Goal: Use online tool/utility: Utilize a website feature to perform a specific function

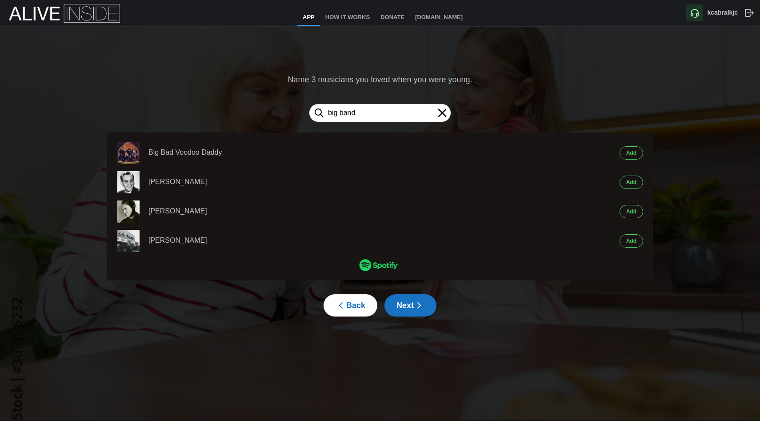
click at [442, 108] on icon at bounding box center [442, 113] width 14 height 14
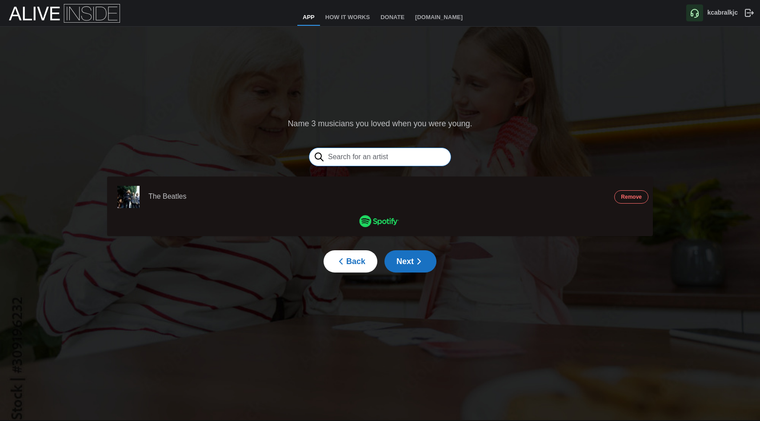
click at [362, 156] on input "text" at bounding box center [380, 157] width 142 height 19
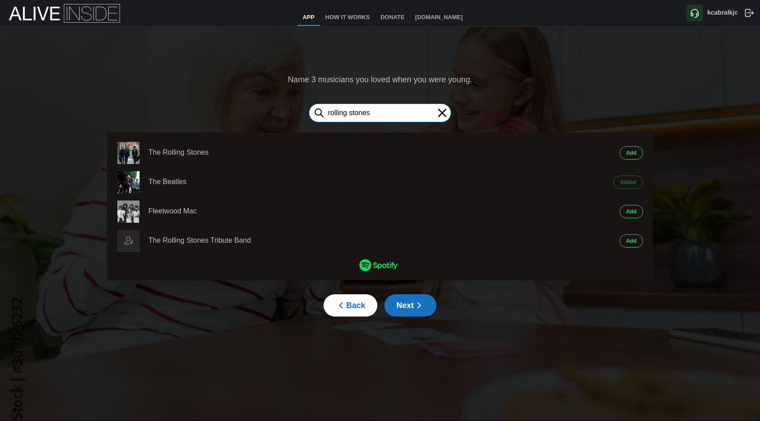
type input "rolling stones"
click at [632, 152] on span "Add" at bounding box center [631, 153] width 10 height 12
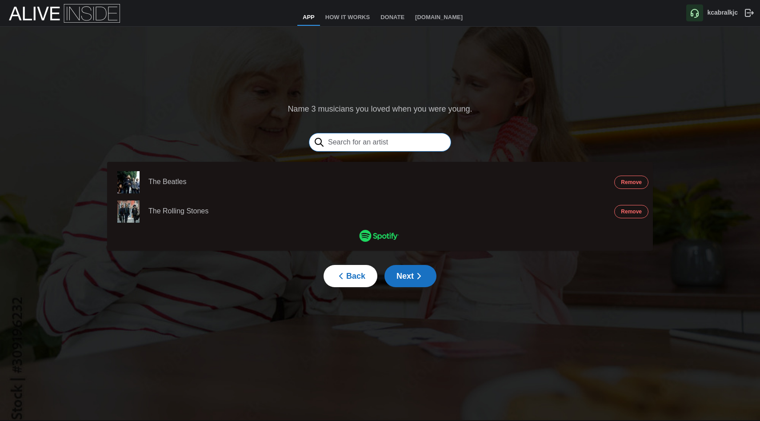
click at [374, 140] on input "text" at bounding box center [380, 142] width 142 height 19
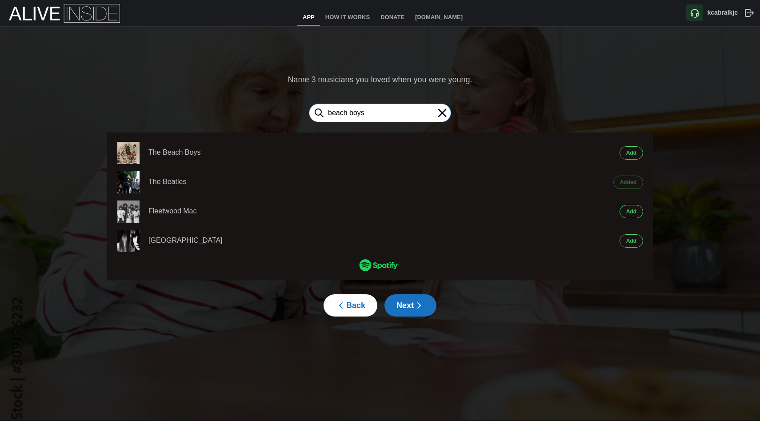
type input "beach boys"
click at [633, 152] on span "Add" at bounding box center [631, 153] width 10 height 12
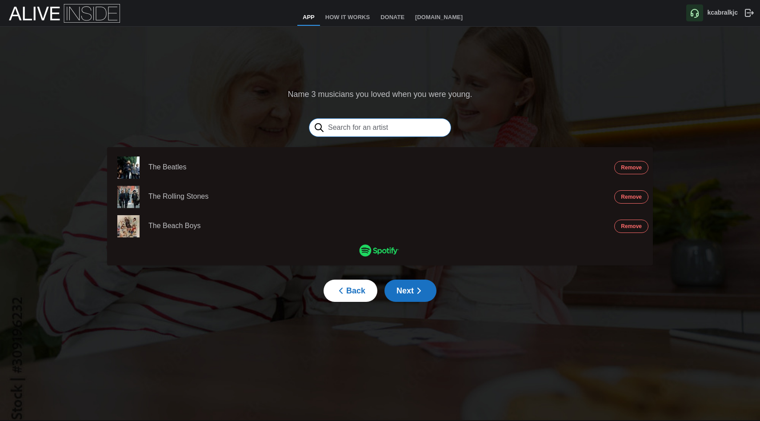
click at [328, 123] on input "text" at bounding box center [380, 127] width 142 height 19
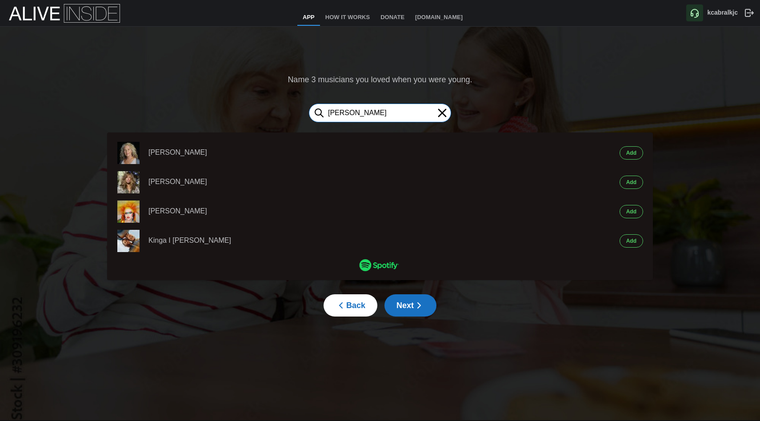
type input "[PERSON_NAME]"
click at [631, 149] on span "Add" at bounding box center [631, 153] width 10 height 12
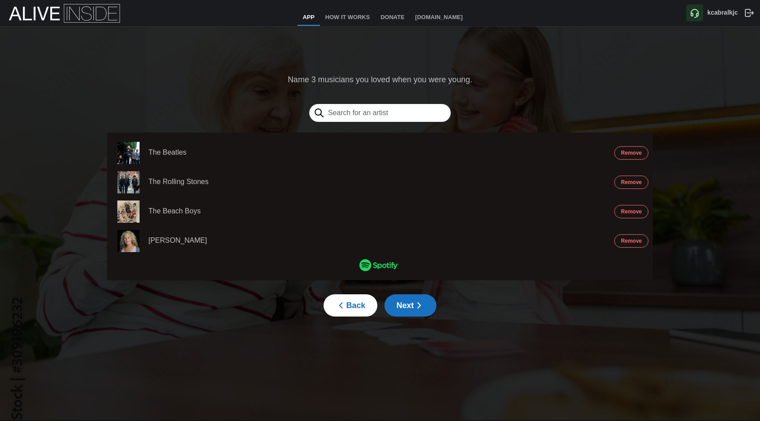
click at [618, 239] on button "Remove" at bounding box center [631, 240] width 34 height 13
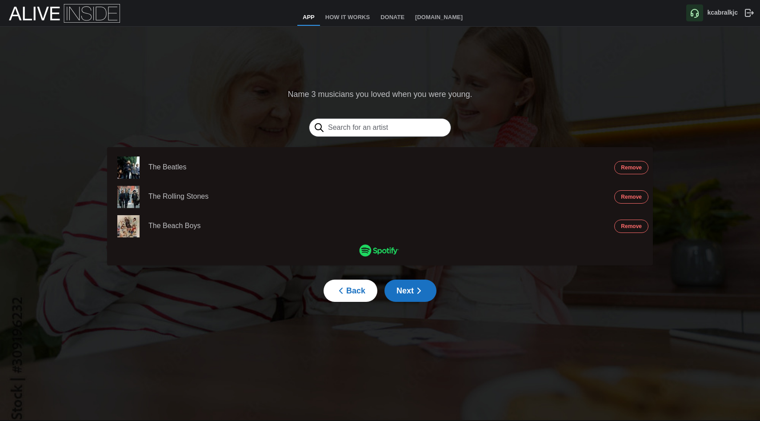
click at [412, 285] on span "Next" at bounding box center [410, 290] width 28 height 21
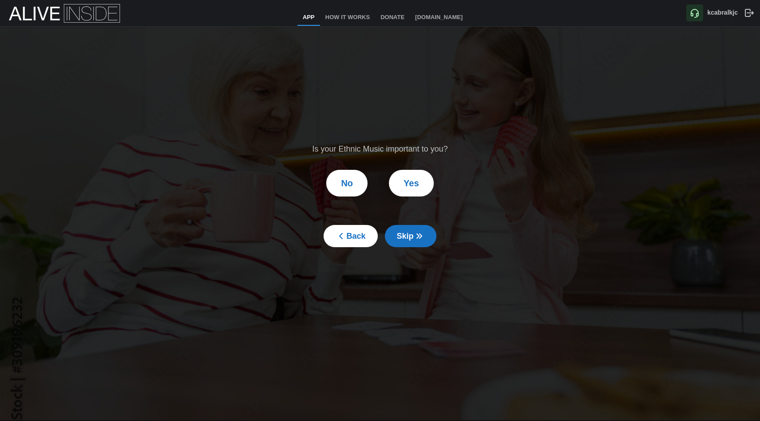
click at [350, 186] on span "No" at bounding box center [347, 183] width 12 height 26
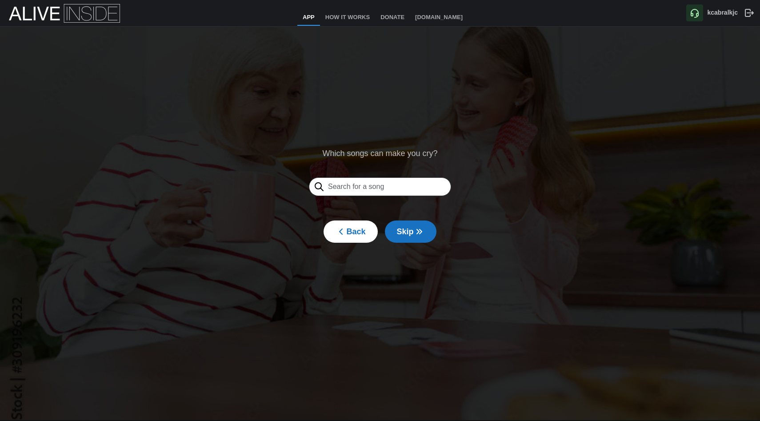
click at [350, 187] on input "text" at bounding box center [380, 186] width 142 height 19
click at [407, 227] on span "Skip" at bounding box center [411, 231] width 28 height 21
click at [369, 187] on input "text" at bounding box center [380, 186] width 142 height 19
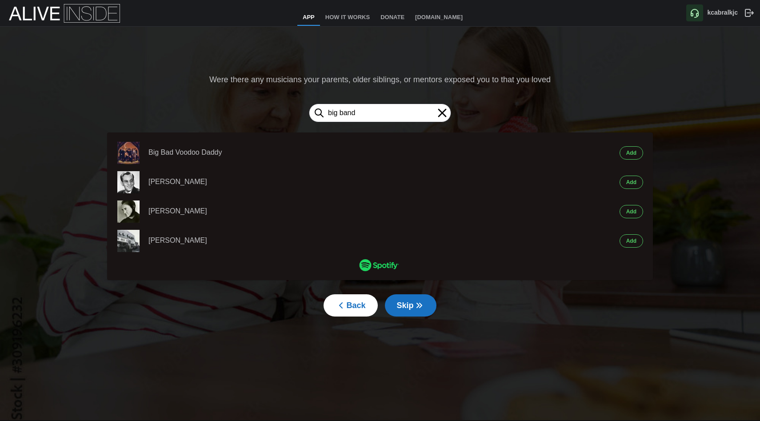
type input "big band"
click at [630, 177] on span "Add" at bounding box center [631, 182] width 10 height 12
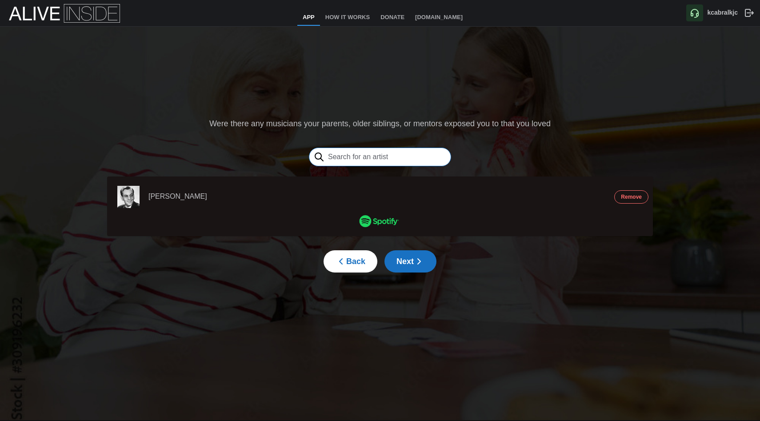
click at [349, 157] on input "text" at bounding box center [380, 157] width 142 height 19
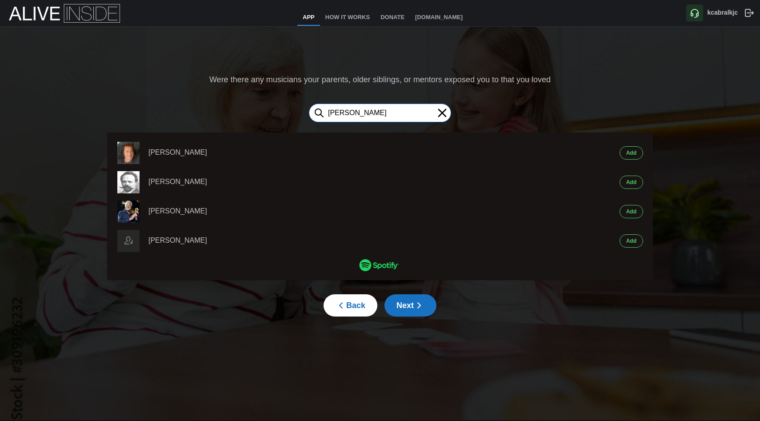
type input "[PERSON_NAME]"
click at [631, 153] on span "Add" at bounding box center [631, 153] width 10 height 12
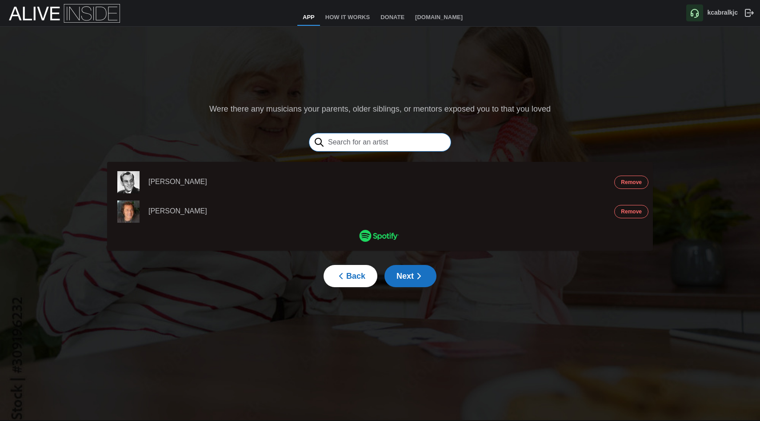
click at [410, 136] on input "text" at bounding box center [380, 142] width 142 height 19
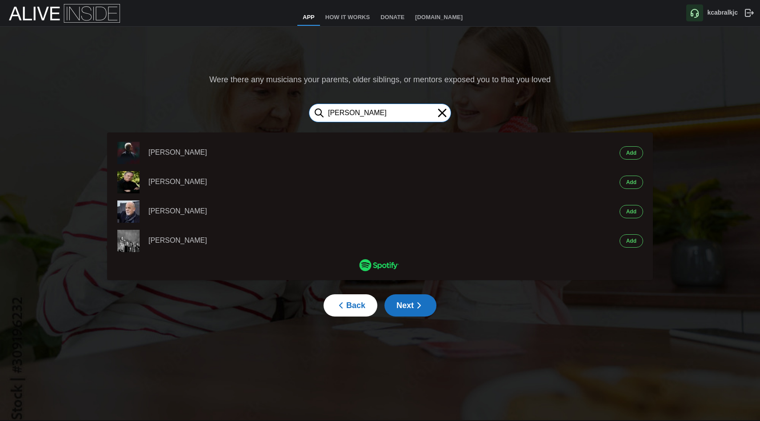
type input "[PERSON_NAME]"
click at [629, 152] on span "Add" at bounding box center [631, 153] width 10 height 12
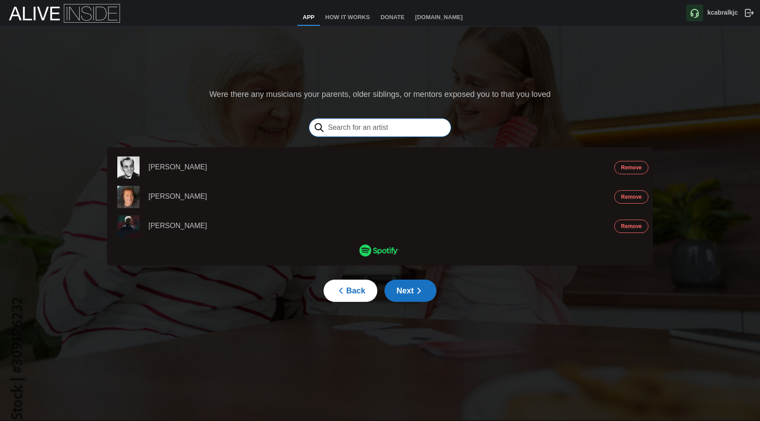
click at [374, 129] on input "text" at bounding box center [380, 127] width 142 height 19
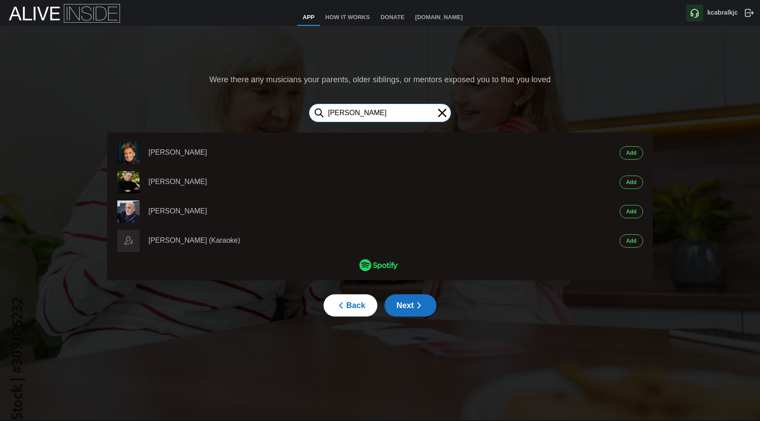
type input "[PERSON_NAME]"
click at [634, 152] on span "Add" at bounding box center [631, 153] width 10 height 12
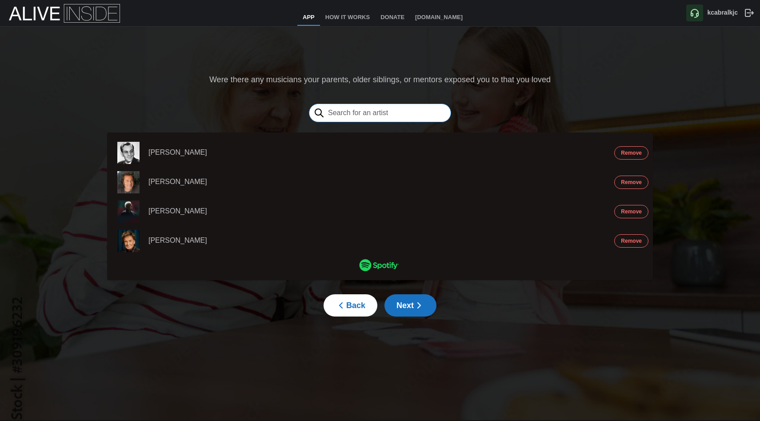
click at [419, 115] on input "text" at bounding box center [380, 113] width 142 height 19
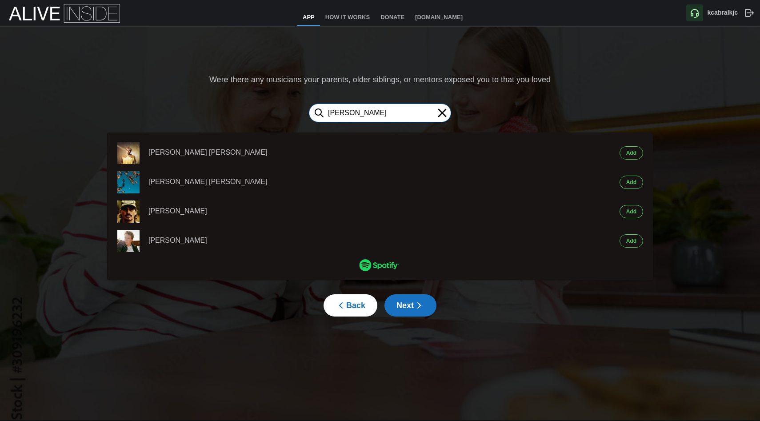
type input "[PERSON_NAME]"
click at [439, 110] on line at bounding box center [442, 112] width 7 height 7
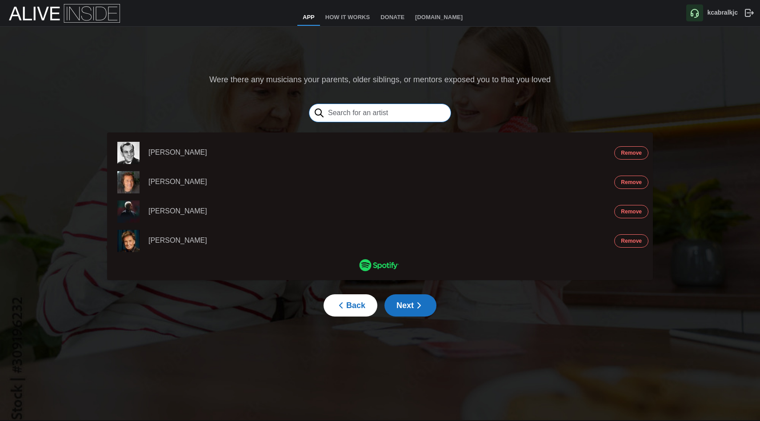
click at [377, 113] on input "text" at bounding box center [380, 113] width 142 height 19
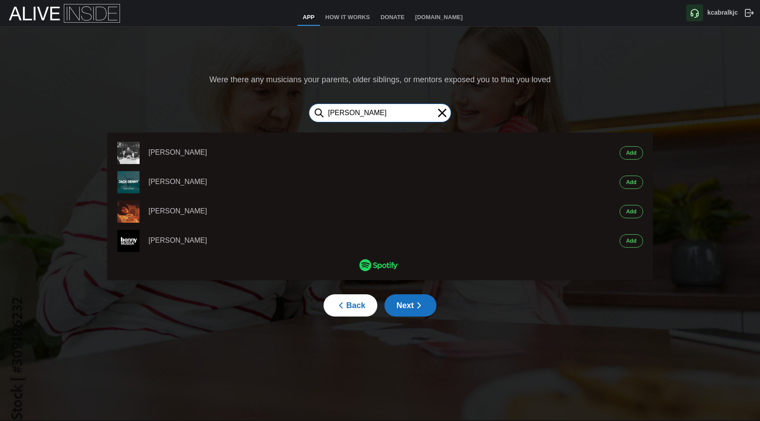
type input "[PERSON_NAME]"
click at [636, 152] on span "Add" at bounding box center [631, 153] width 10 height 12
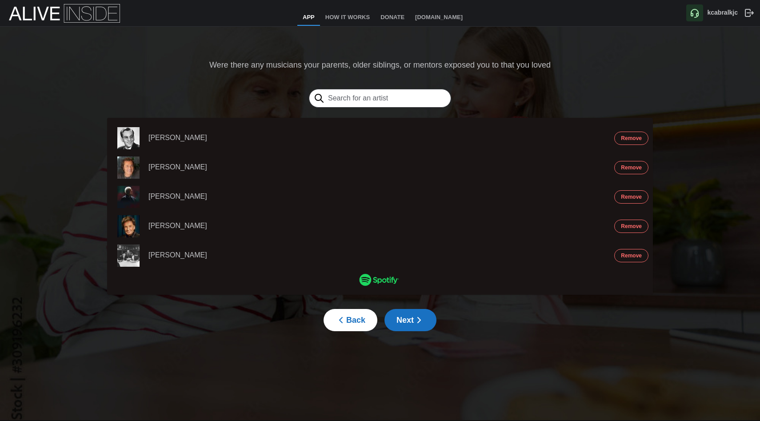
click at [407, 321] on span "Next" at bounding box center [410, 319] width 28 height 21
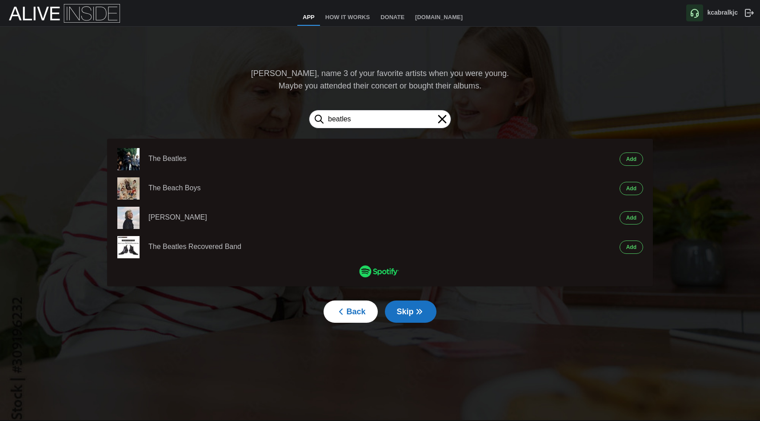
type input "beatles"
click at [628, 159] on span "Add" at bounding box center [631, 159] width 10 height 12
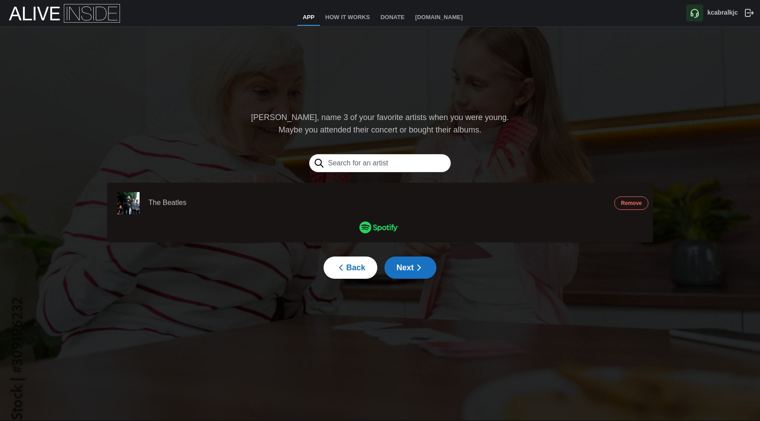
click at [407, 263] on span "Next" at bounding box center [410, 267] width 28 height 21
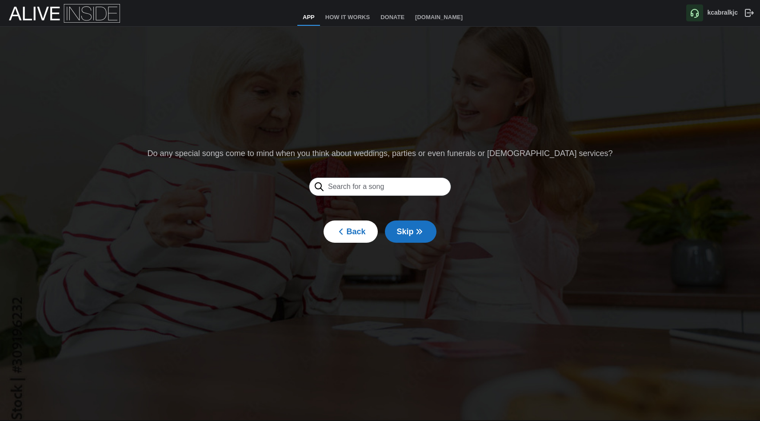
click at [364, 187] on input "text" at bounding box center [380, 186] width 142 height 19
click at [406, 226] on span "Skip" at bounding box center [411, 231] width 28 height 21
click at [377, 187] on input "text" at bounding box center [380, 186] width 142 height 19
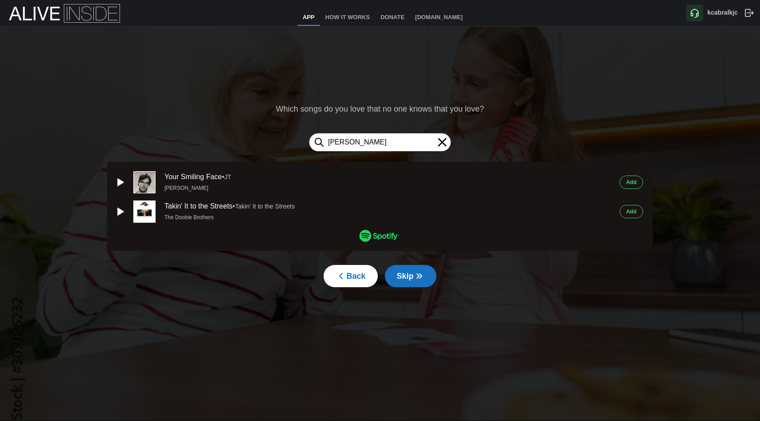
type input "[PERSON_NAME]"
click at [635, 185] on span "Add" at bounding box center [631, 182] width 10 height 12
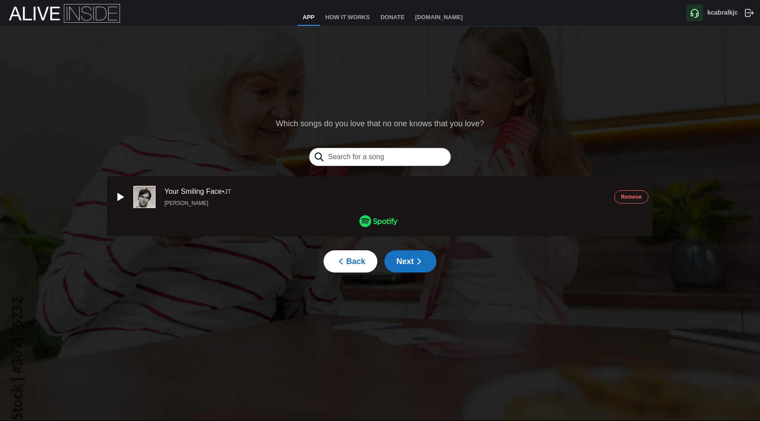
click at [411, 262] on span "Next" at bounding box center [410, 261] width 28 height 21
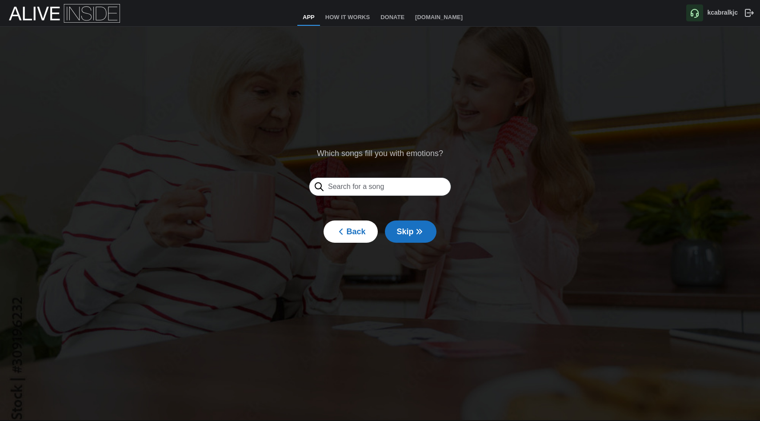
click at [407, 225] on span "Skip" at bounding box center [411, 231] width 28 height 21
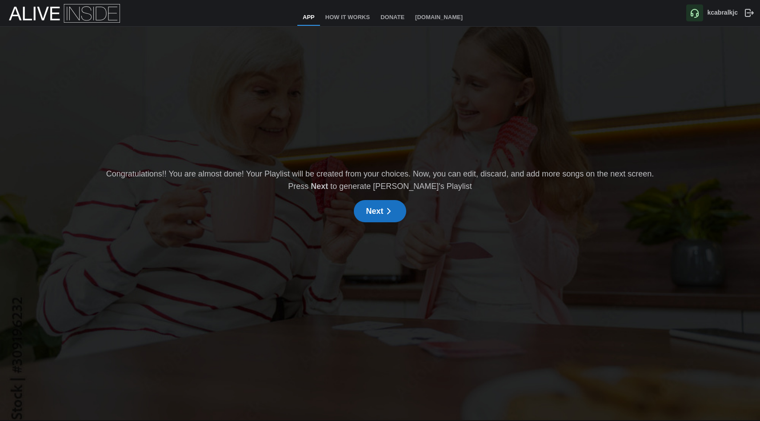
click at [383, 210] on span "Next" at bounding box center [380, 210] width 28 height 21
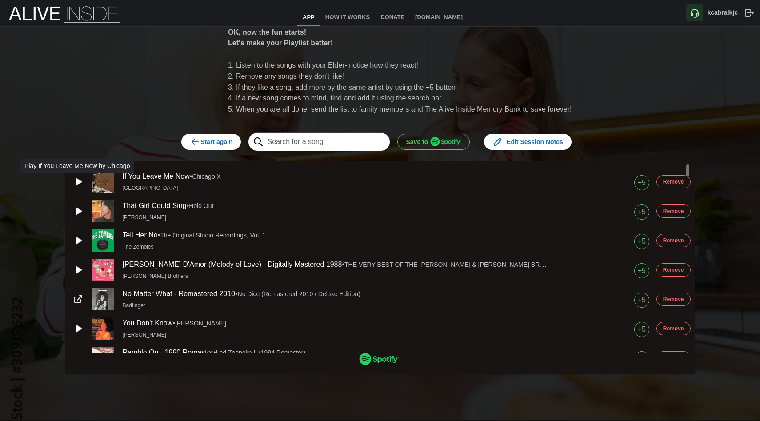
click at [78, 179] on icon "button" at bounding box center [79, 181] width 6 height 7
click at [640, 178] on div "+5" at bounding box center [642, 182] width 8 height 11
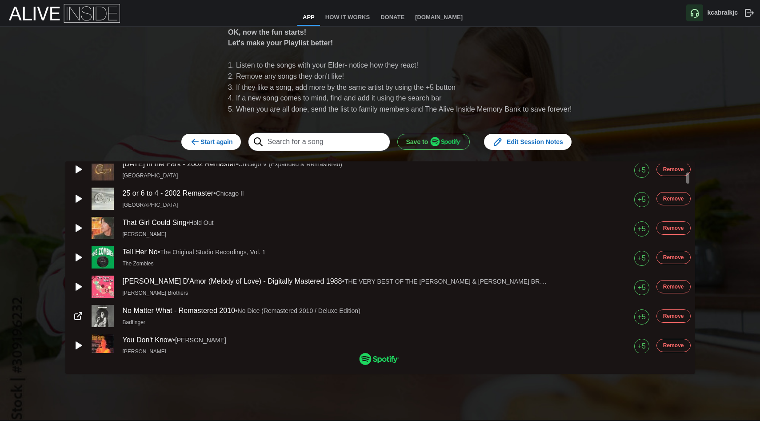
scroll to position [135, 0]
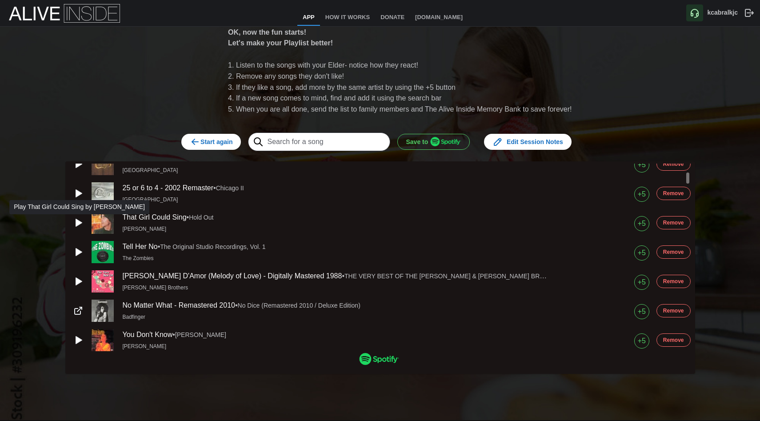
click at [77, 219] on icon "button" at bounding box center [78, 222] width 11 height 11
click at [682, 219] on span "Remove" at bounding box center [673, 222] width 21 height 12
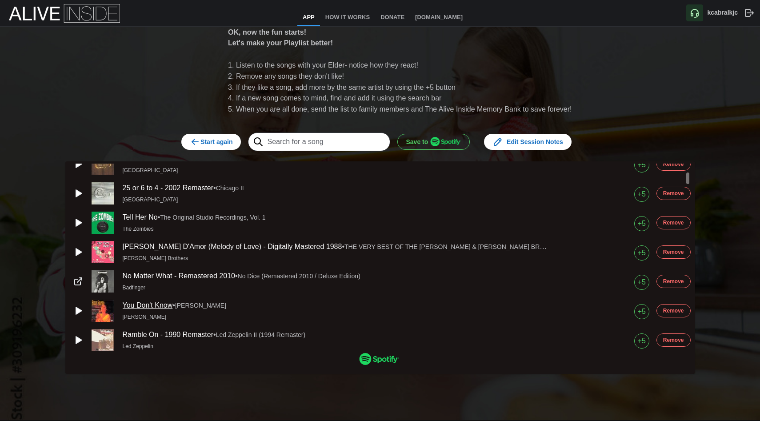
click at [146, 307] on link "You Don't Know" at bounding box center [148, 305] width 50 height 8
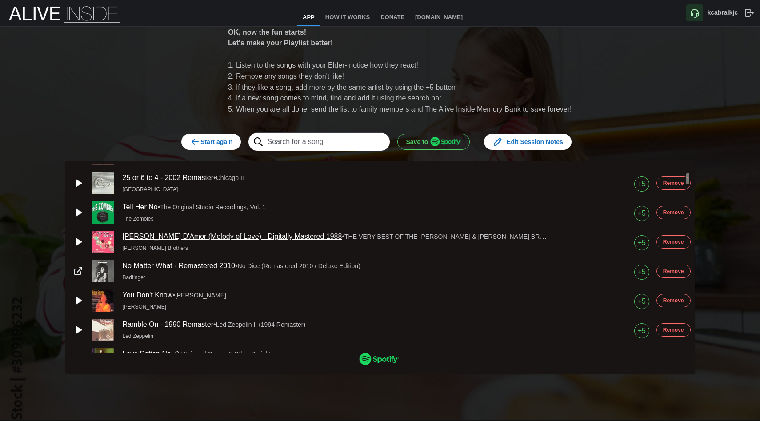
scroll to position [160, 0]
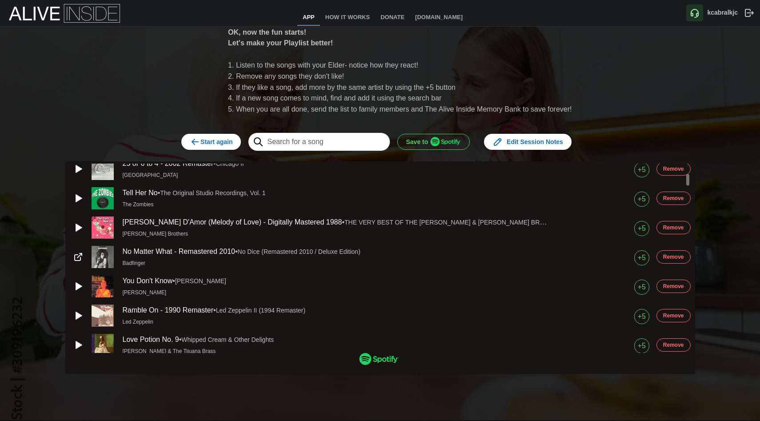
click at [680, 224] on span "Remove" at bounding box center [673, 227] width 21 height 12
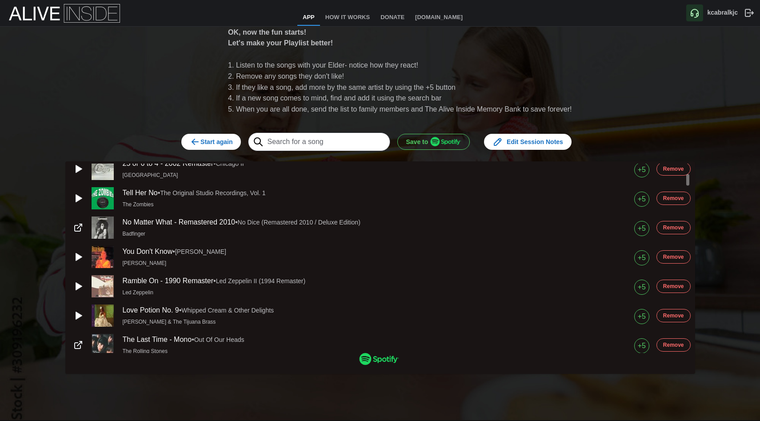
click at [681, 224] on span "Remove" at bounding box center [673, 227] width 21 height 12
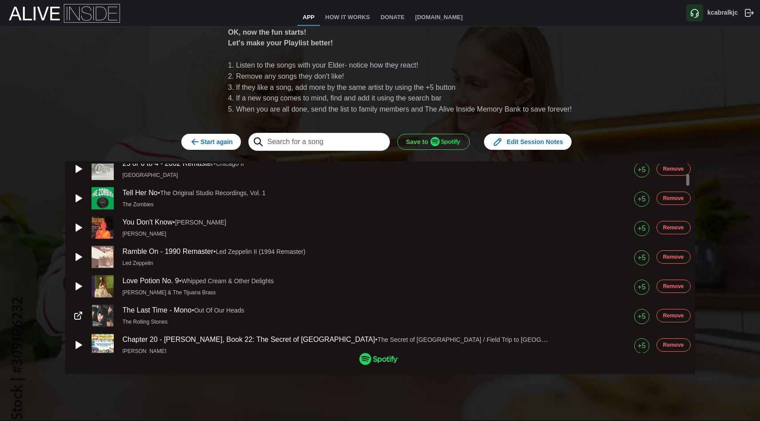
click at [681, 224] on span "Remove" at bounding box center [673, 227] width 21 height 12
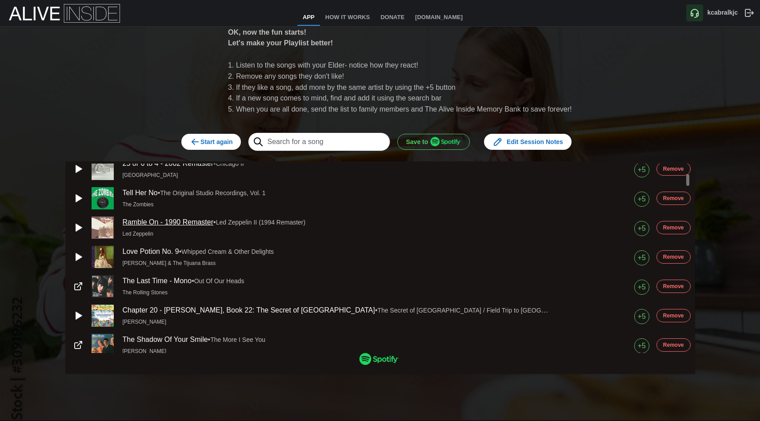
click at [199, 222] on link "Ramble On - 1990 Remaster" at bounding box center [168, 222] width 91 height 8
click at [314, 140] on input "text" at bounding box center [319, 141] width 142 height 19
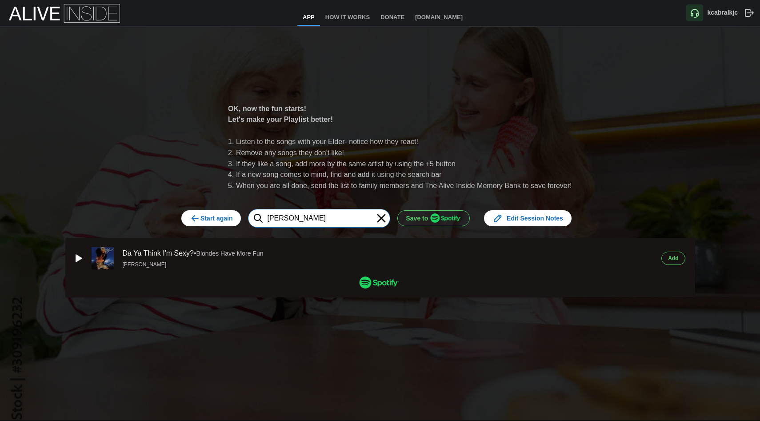
type input "[PERSON_NAME]"
click at [677, 257] on span "Add" at bounding box center [673, 258] width 10 height 12
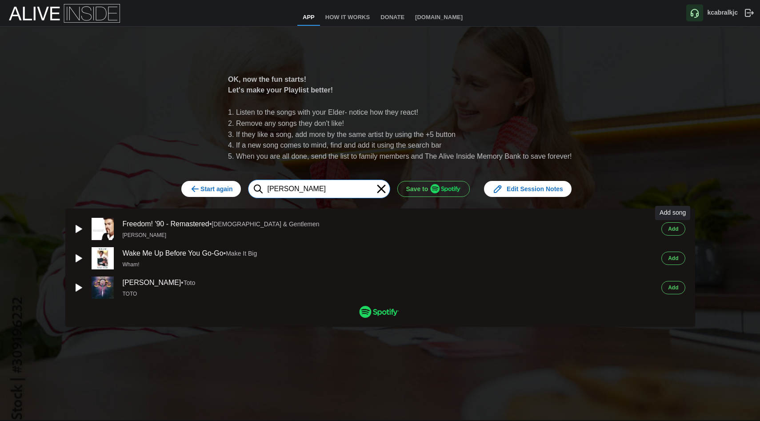
type input "[PERSON_NAME]"
click at [675, 227] on span "Add" at bounding box center [673, 229] width 10 height 12
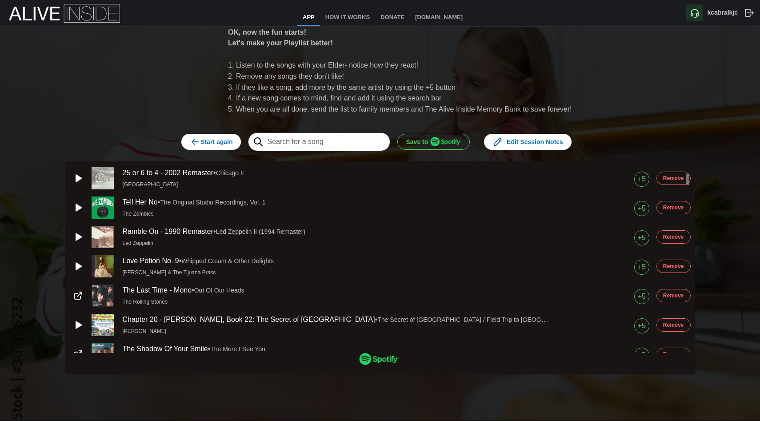
scroll to position [149, 0]
click at [674, 238] on span "Remove" at bounding box center [673, 237] width 21 height 12
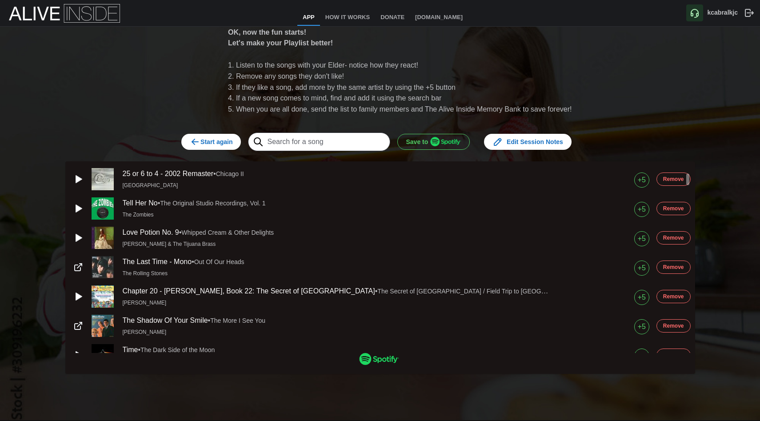
click at [658, 203] on div "Remove" at bounding box center [673, 208] width 34 height 13
click at [143, 231] on link "Love Potion No. 9" at bounding box center [151, 232] width 56 height 8
click at [671, 238] on span "Remove" at bounding box center [673, 237] width 21 height 12
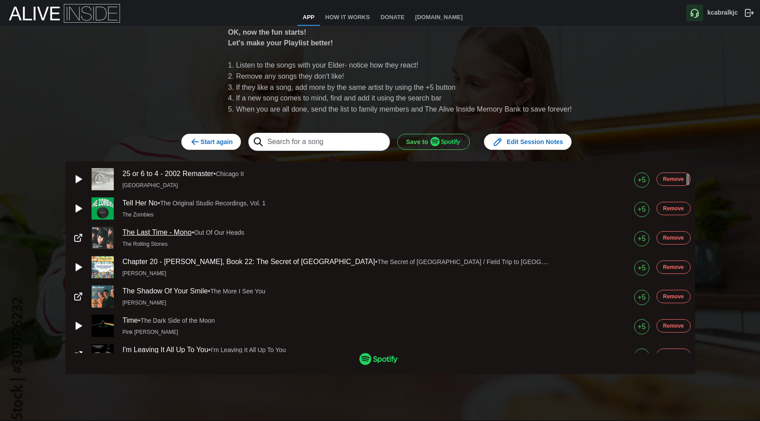
click at [140, 230] on link "The Last Time - Mono" at bounding box center [157, 232] width 69 height 8
click at [139, 230] on link "The Last Time - Mono" at bounding box center [157, 232] width 69 height 8
click at [666, 262] on span "Remove" at bounding box center [673, 267] width 21 height 12
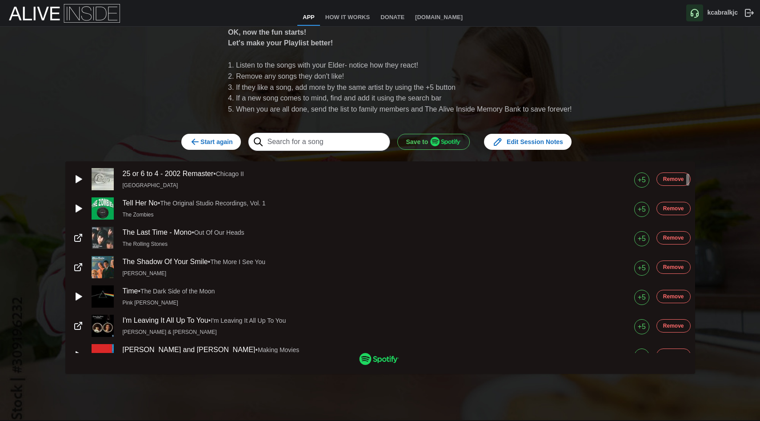
click at [667, 262] on span "Remove" at bounding box center [673, 267] width 21 height 12
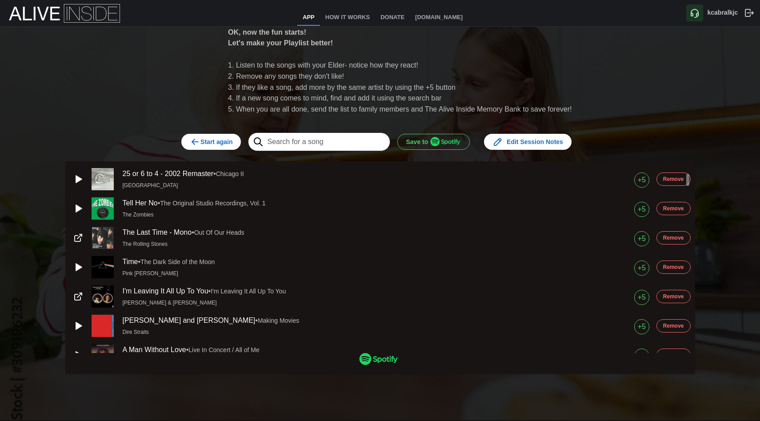
click at [667, 262] on span "Remove" at bounding box center [673, 267] width 21 height 12
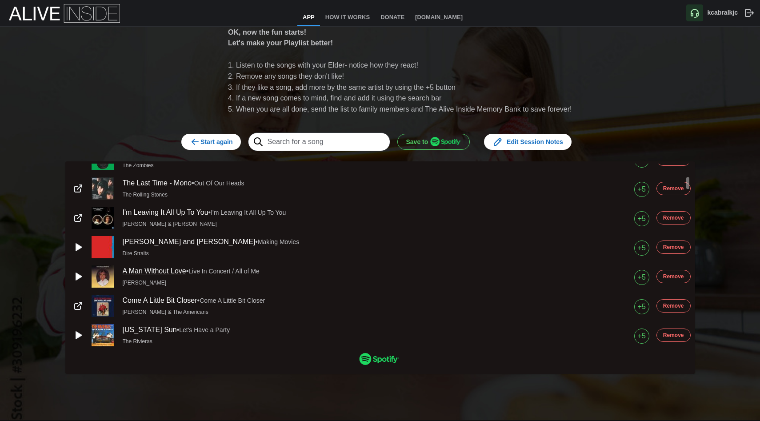
scroll to position [223, 0]
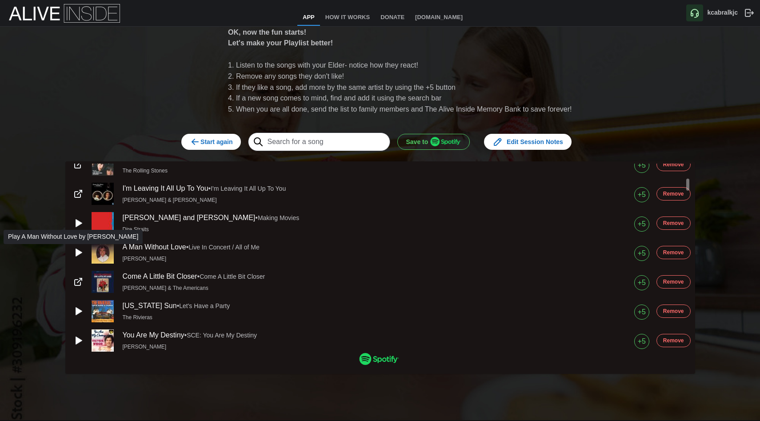
click at [78, 251] on icon "button" at bounding box center [79, 252] width 6 height 7
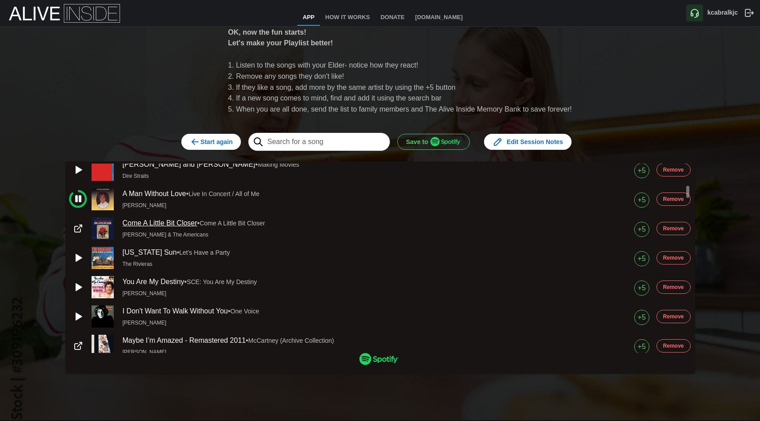
scroll to position [338, 0]
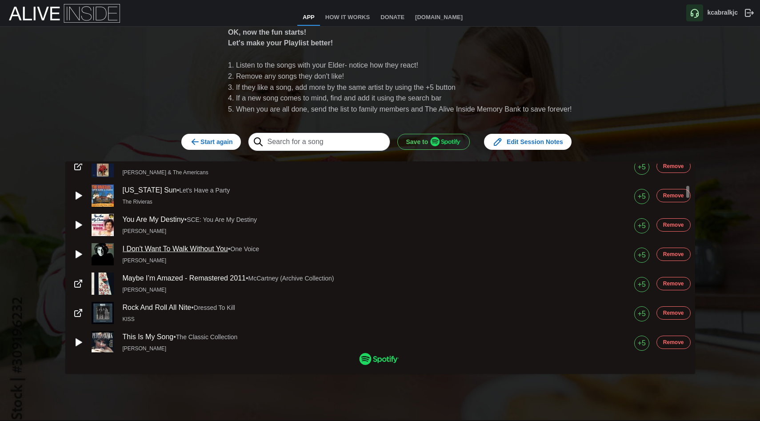
click at [161, 247] on link "I Don't Want To Walk Without You" at bounding box center [175, 249] width 105 height 8
click at [79, 252] on icon "button" at bounding box center [78, 254] width 11 height 11
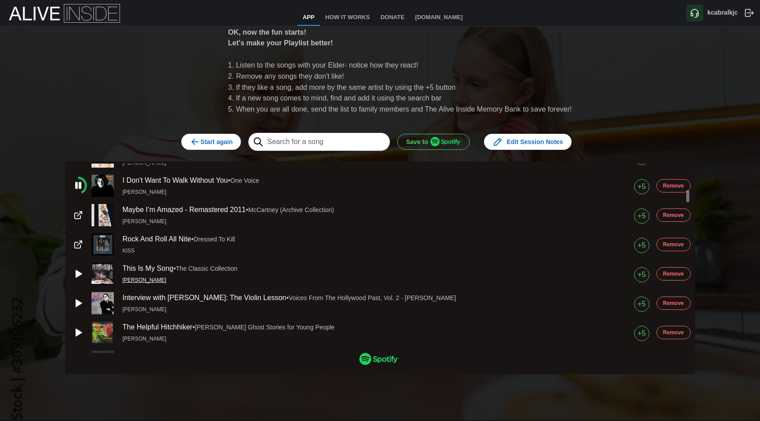
scroll to position [407, 0]
click at [283, 140] on input "text" at bounding box center [319, 141] width 142 height 19
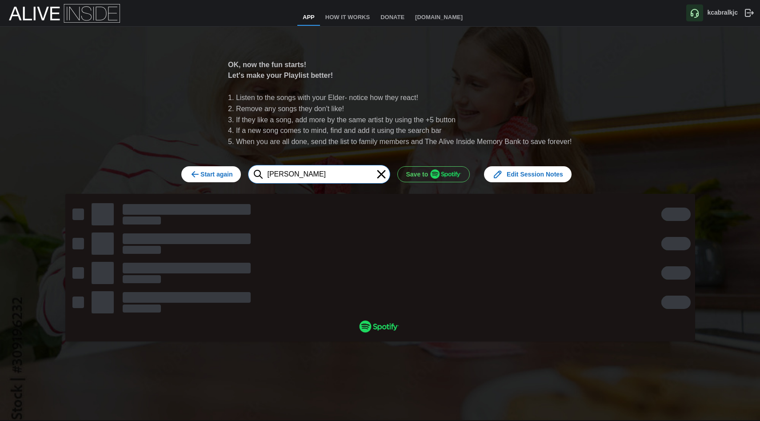
scroll to position [0, 0]
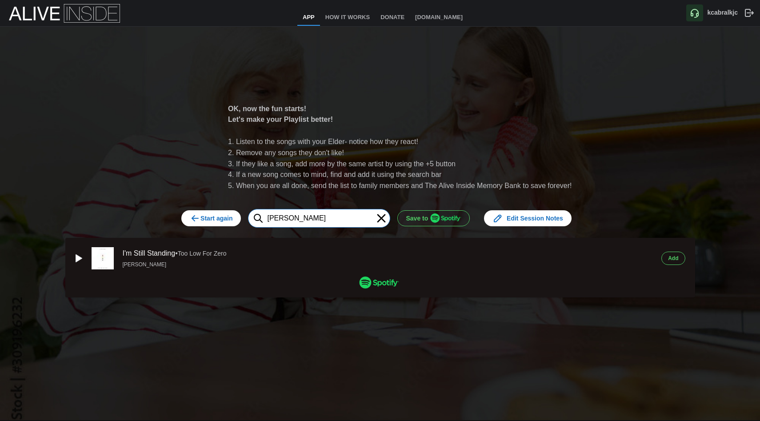
type input "[PERSON_NAME]"
click at [671, 258] on span "Add" at bounding box center [673, 258] width 10 height 12
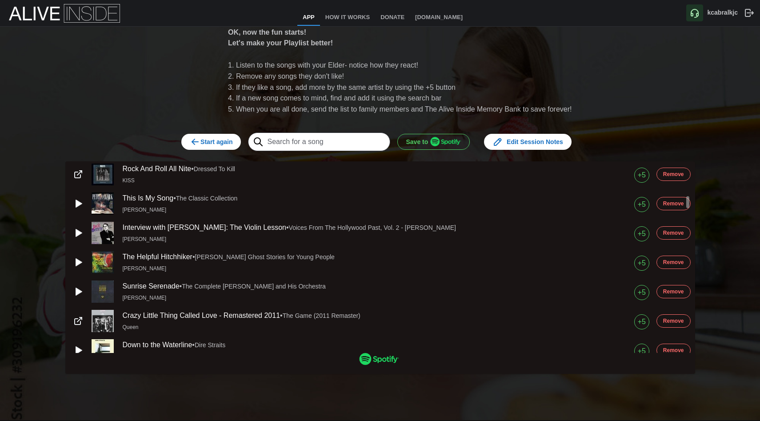
scroll to position [506, 0]
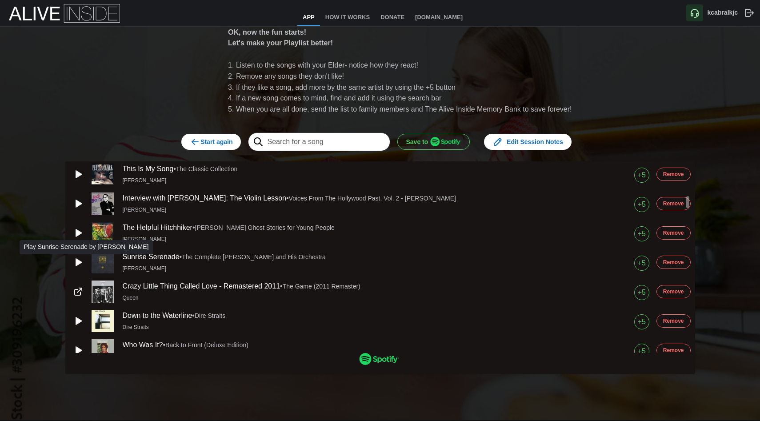
click at [78, 260] on icon "button" at bounding box center [79, 262] width 6 height 7
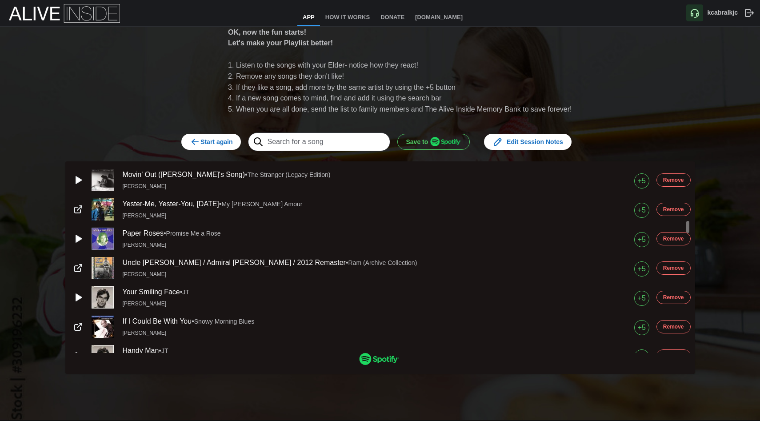
scroll to position [981, 0]
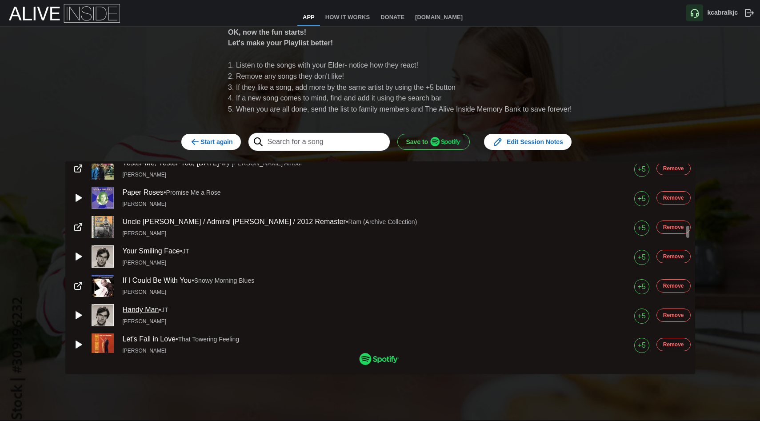
click at [143, 306] on link "Handy Man" at bounding box center [141, 310] width 36 height 8
click at [77, 313] on icon "button" at bounding box center [79, 314] width 6 height 7
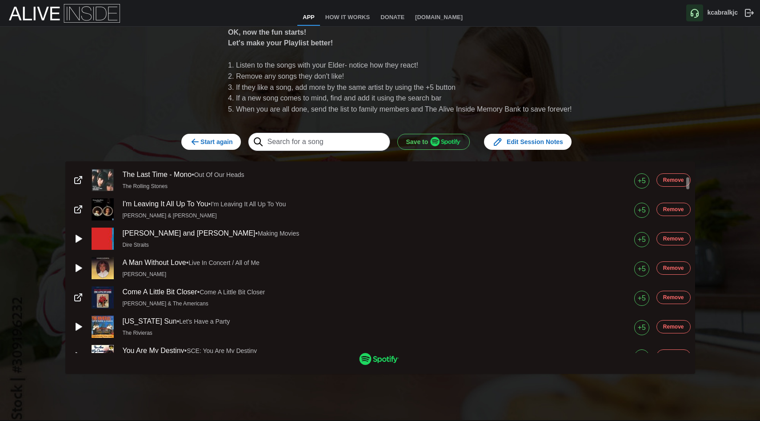
scroll to position [203, 0]
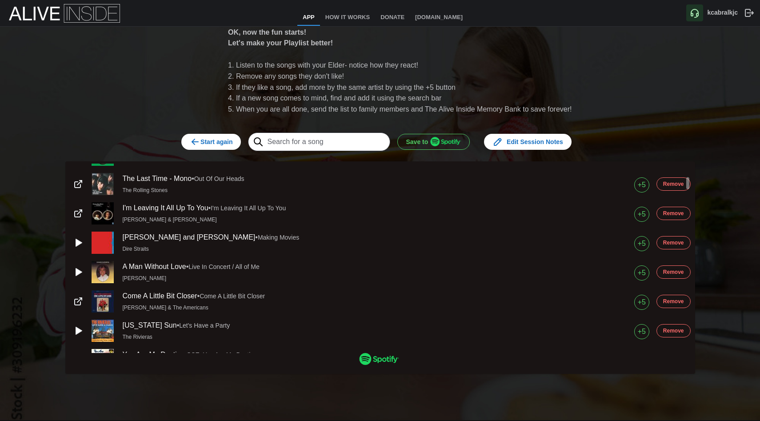
click at [684, 239] on button "Remove" at bounding box center [673, 242] width 34 height 13
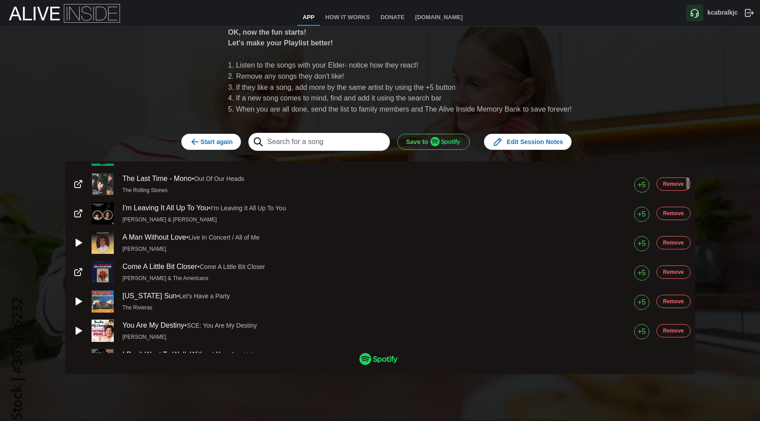
click at [684, 239] on button "Remove" at bounding box center [673, 242] width 34 height 13
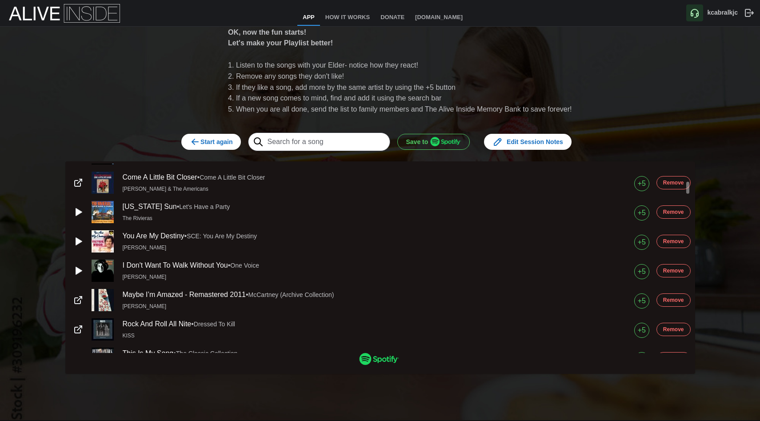
scroll to position [271, 0]
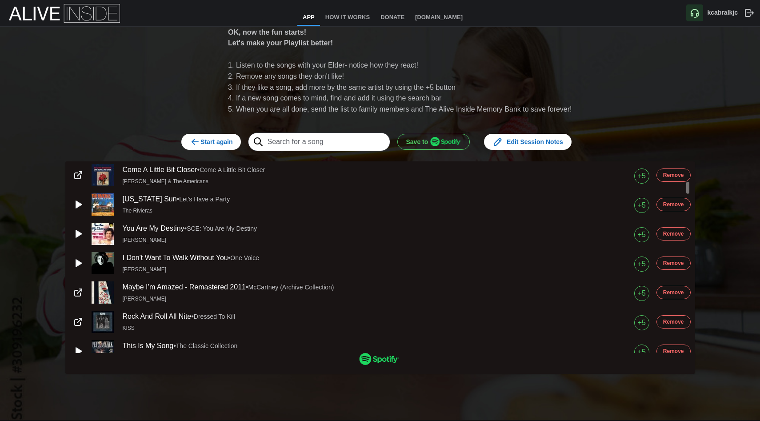
click at [681, 203] on span "Remove" at bounding box center [673, 204] width 21 height 12
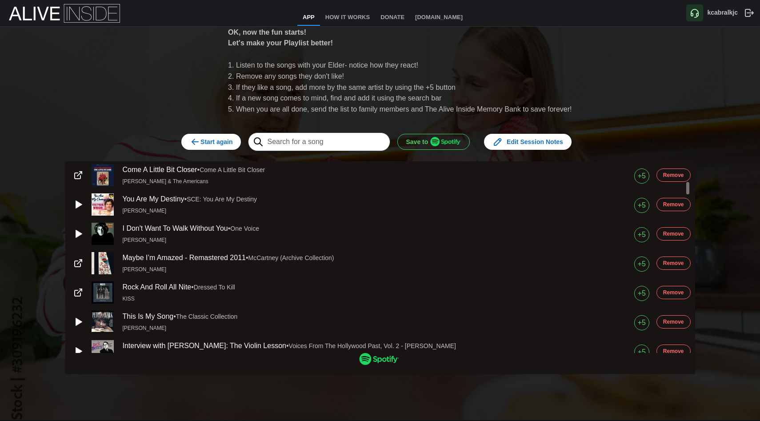
click at [678, 204] on span "Remove" at bounding box center [673, 204] width 21 height 12
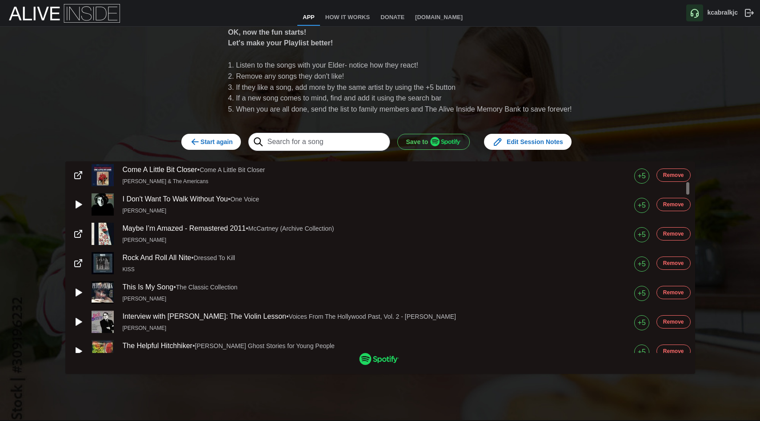
click at [673, 262] on span "Remove" at bounding box center [673, 263] width 21 height 12
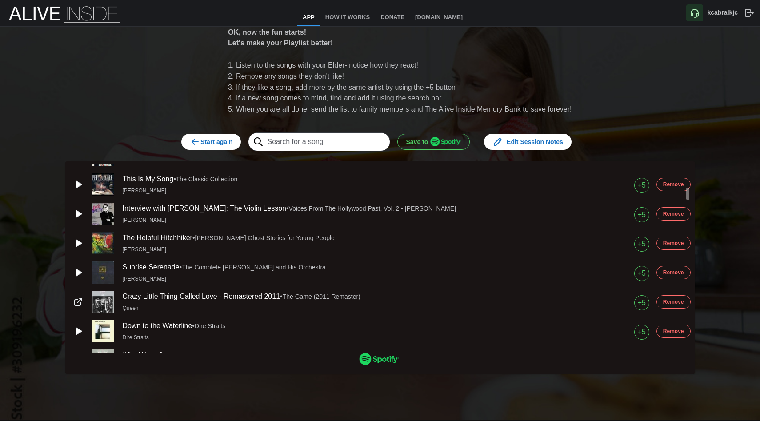
scroll to position [351, 0]
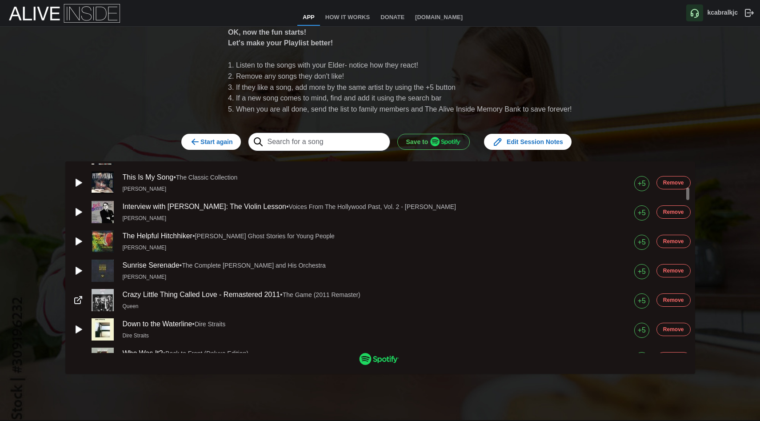
click at [677, 210] on span "Remove" at bounding box center [673, 212] width 21 height 12
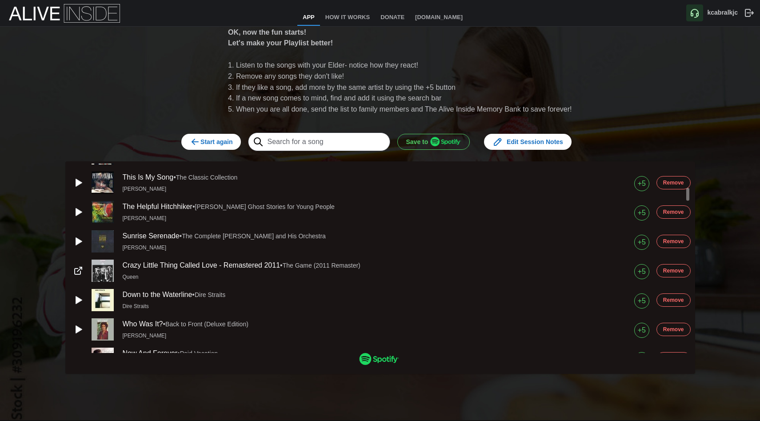
click at [675, 207] on span "Remove" at bounding box center [673, 212] width 21 height 12
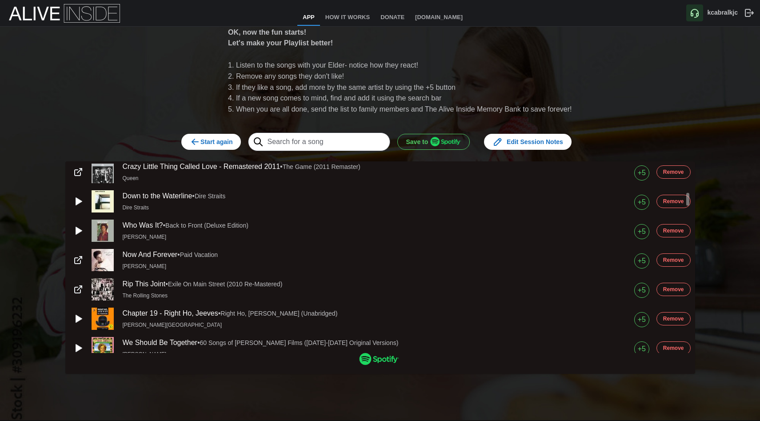
scroll to position [424, 0]
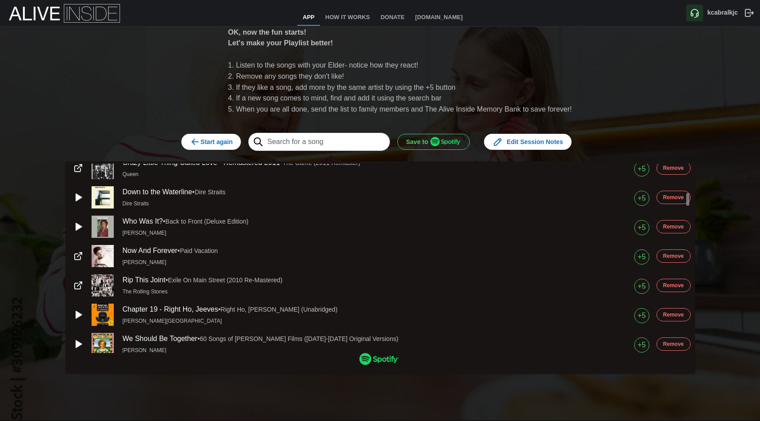
click at [674, 198] on span "Remove" at bounding box center [673, 197] width 21 height 12
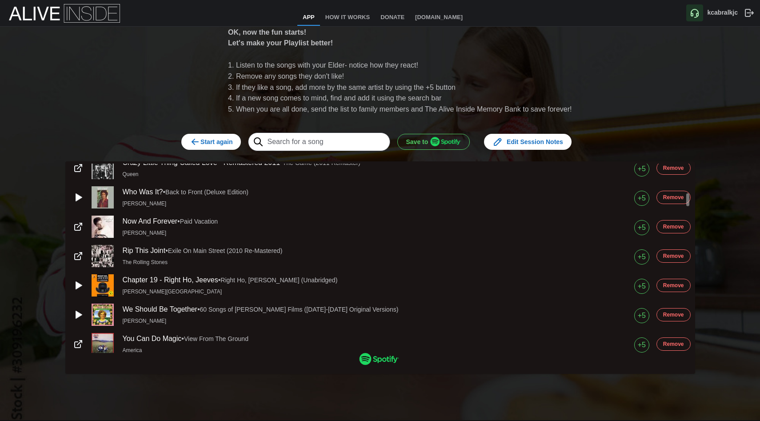
click at [674, 198] on span "Remove" at bounding box center [673, 197] width 21 height 12
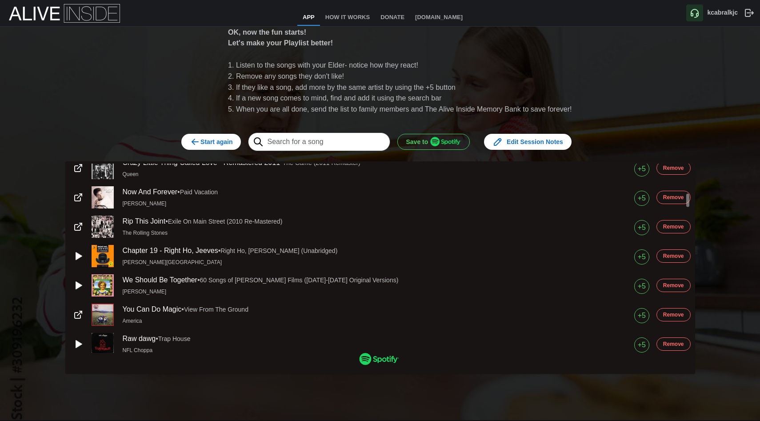
click at [674, 198] on span "Remove" at bounding box center [673, 197] width 21 height 12
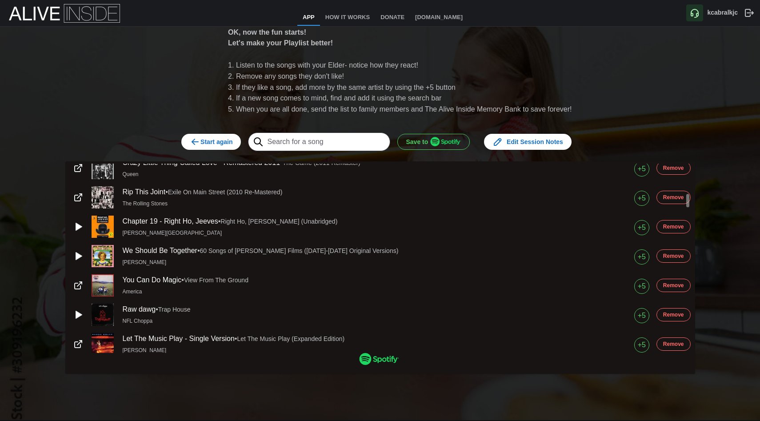
click at [674, 198] on span "Remove" at bounding box center [673, 197] width 21 height 12
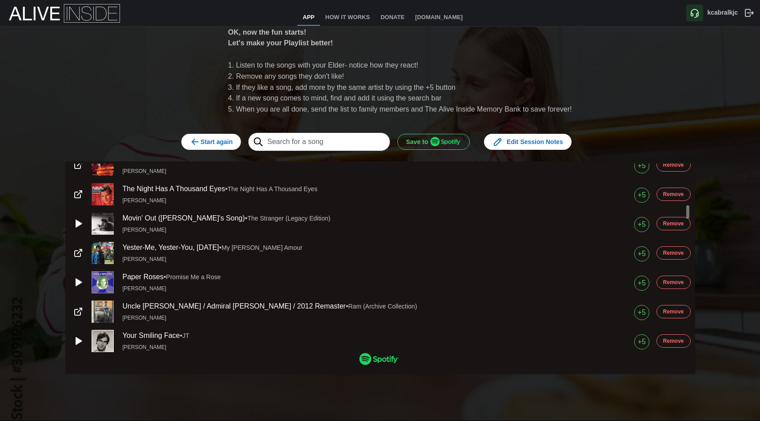
scroll to position [582, 0]
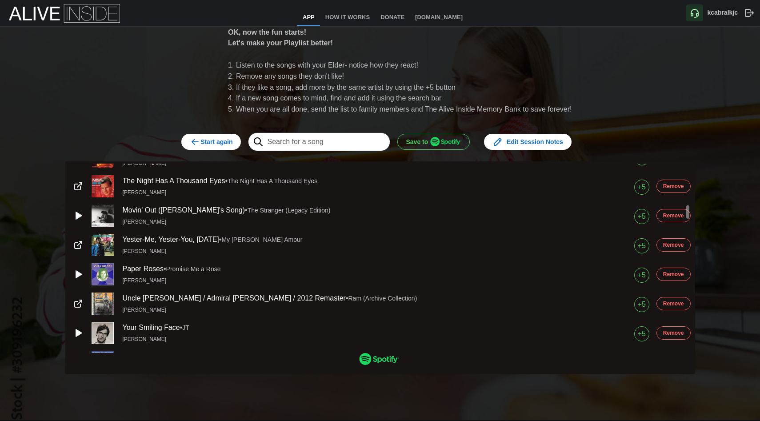
click at [674, 190] on span "Remove" at bounding box center [673, 186] width 21 height 12
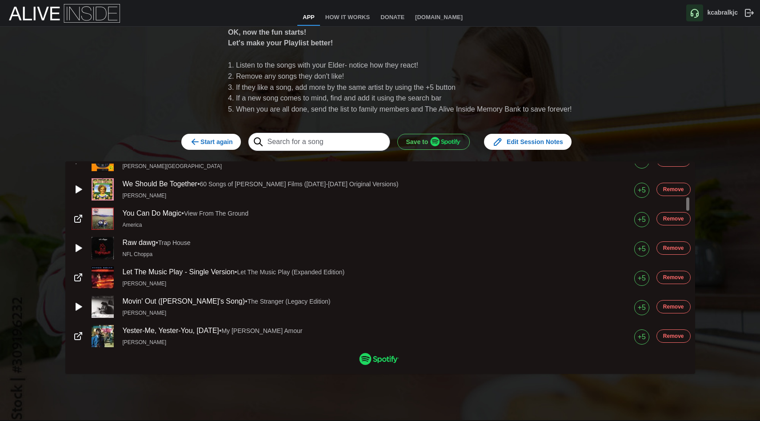
scroll to position [460, 0]
click at [670, 189] on span "Remove" at bounding box center [673, 190] width 21 height 12
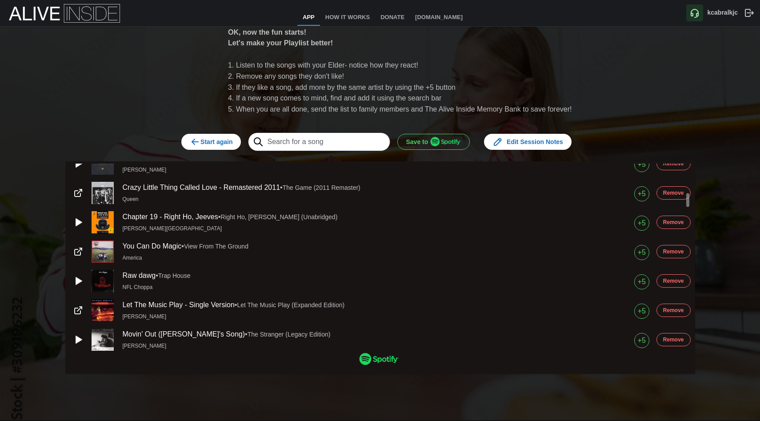
scroll to position [400, 0]
click at [670, 189] on span "Remove" at bounding box center [673, 192] width 21 height 12
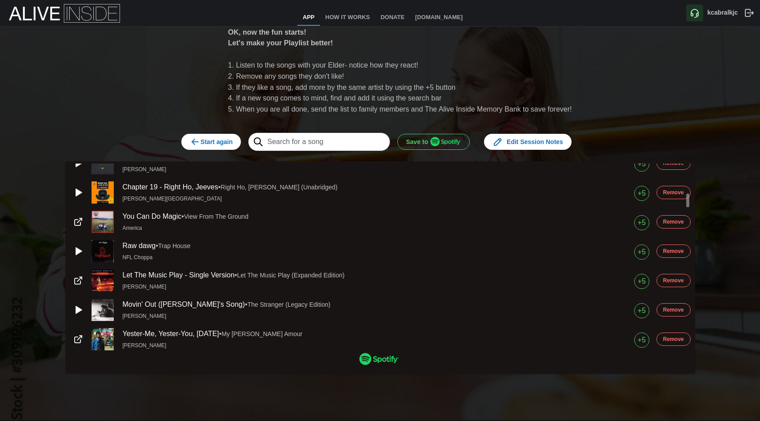
click at [670, 189] on span "Remove" at bounding box center [673, 192] width 21 height 12
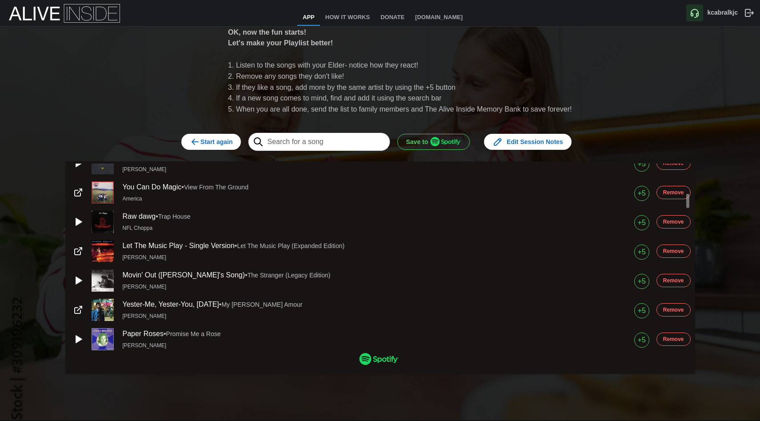
click at [670, 189] on span "Remove" at bounding box center [673, 192] width 21 height 12
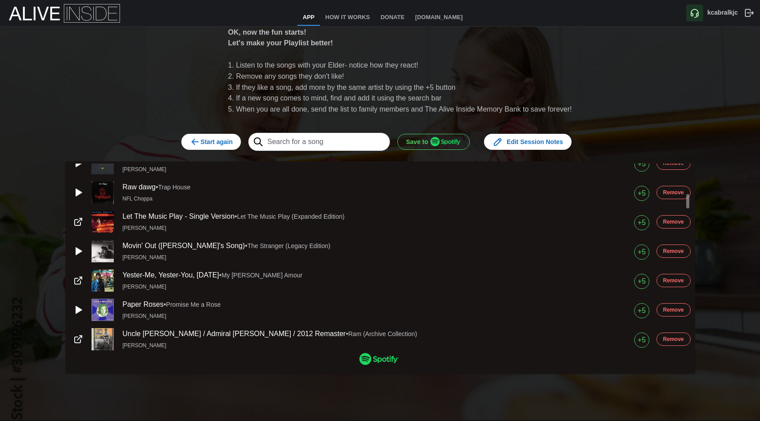
click at [670, 189] on span "Remove" at bounding box center [673, 192] width 21 height 12
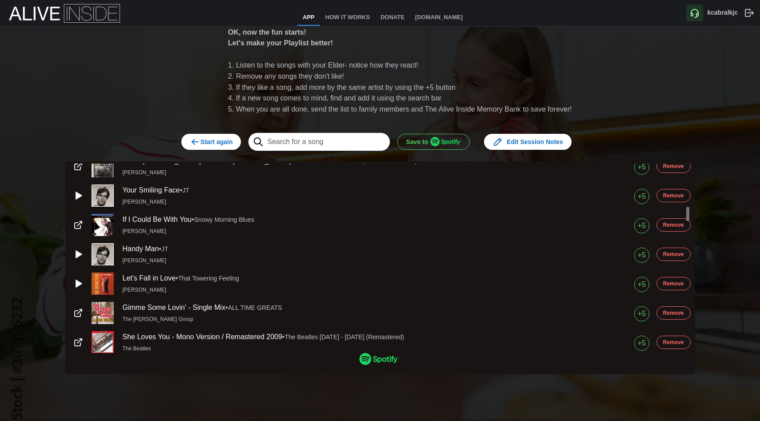
scroll to position [564, 0]
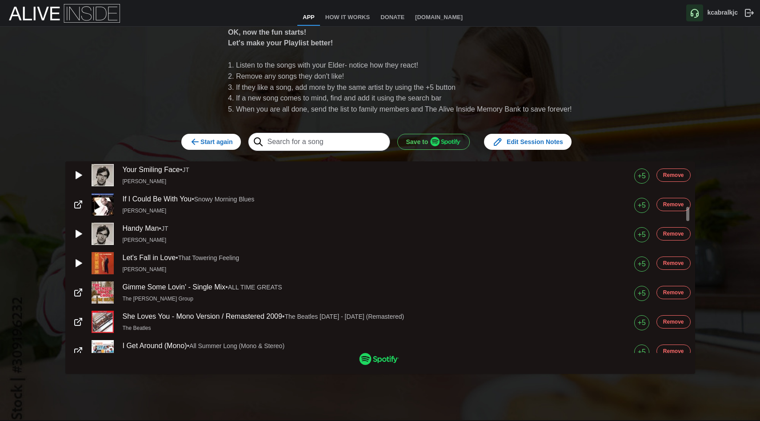
click at [669, 207] on span "Remove" at bounding box center [673, 204] width 21 height 12
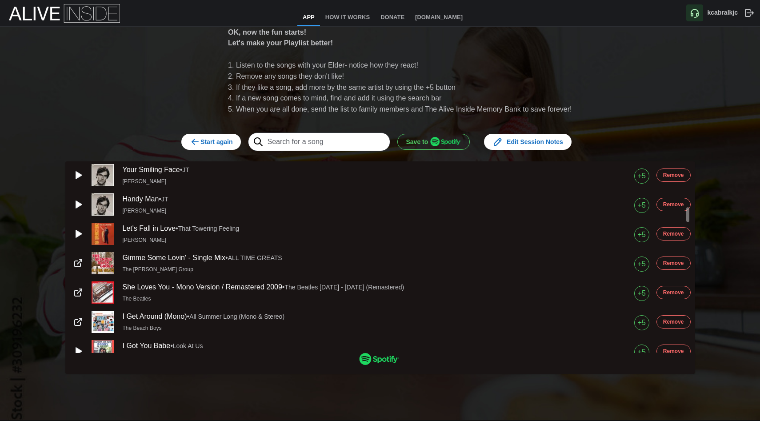
click at [673, 258] on span "Remove" at bounding box center [673, 263] width 21 height 12
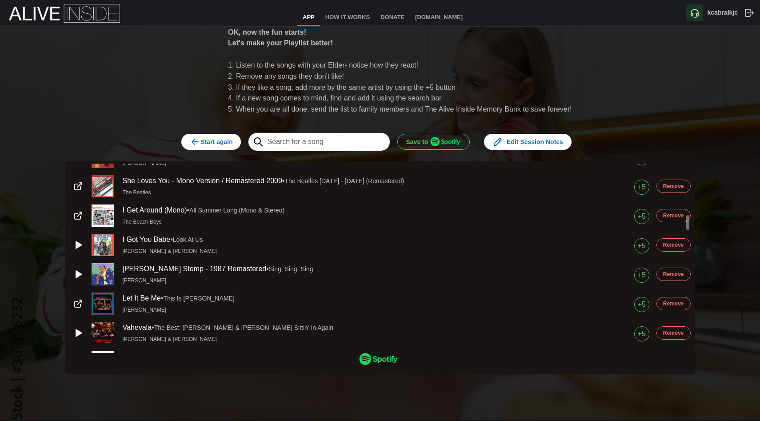
scroll to position [671, 0]
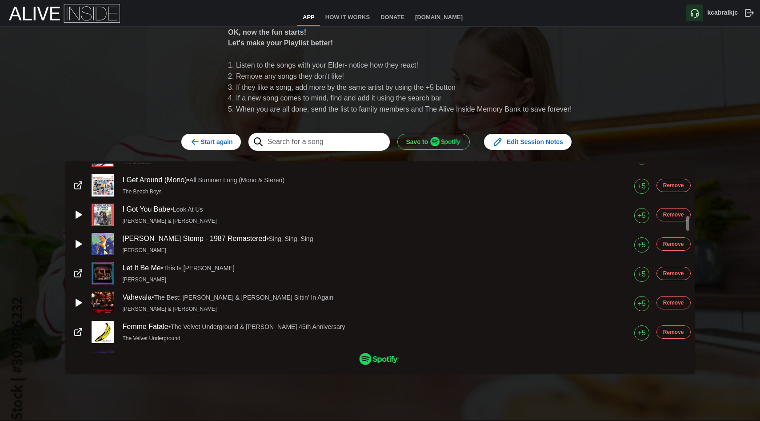
click at [671, 243] on span "Remove" at bounding box center [673, 244] width 21 height 12
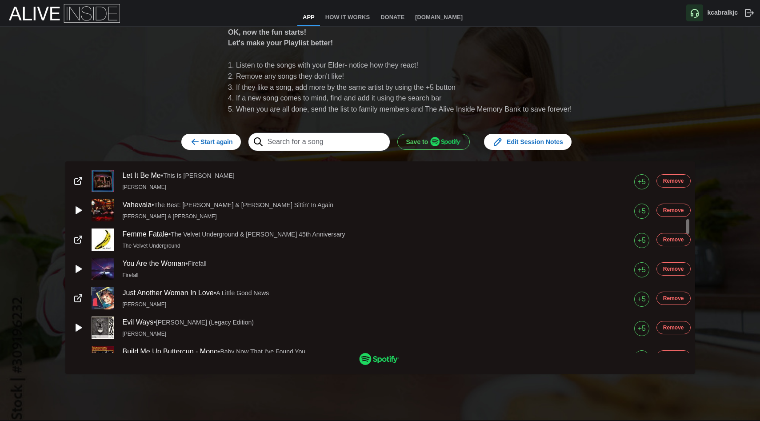
scroll to position [737, 0]
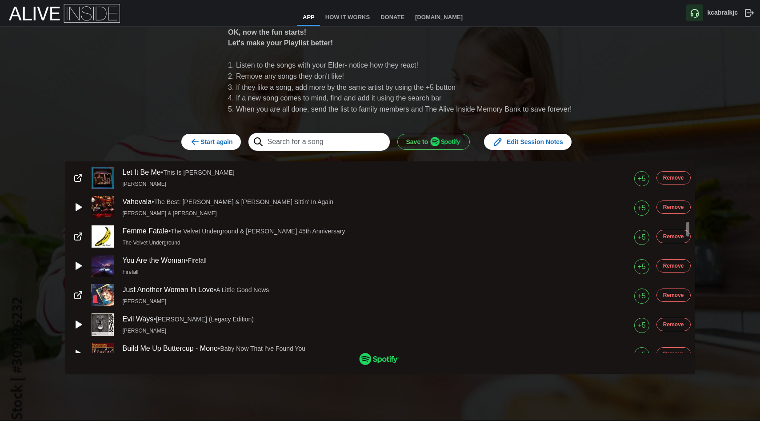
click at [673, 206] on span "Remove" at bounding box center [673, 207] width 21 height 12
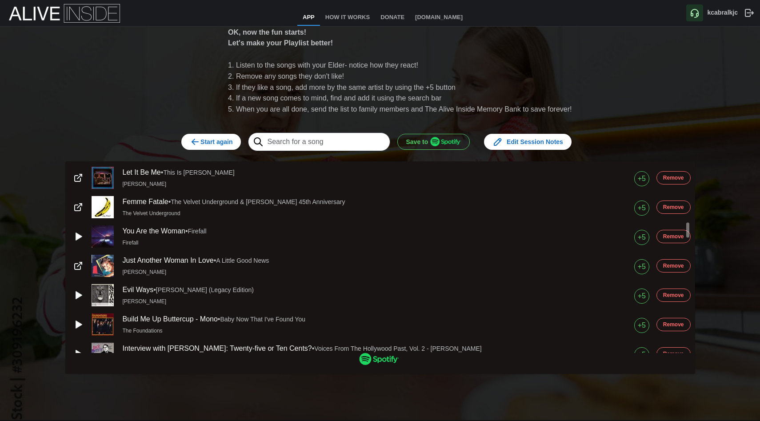
click at [673, 206] on span "Remove" at bounding box center [673, 207] width 21 height 12
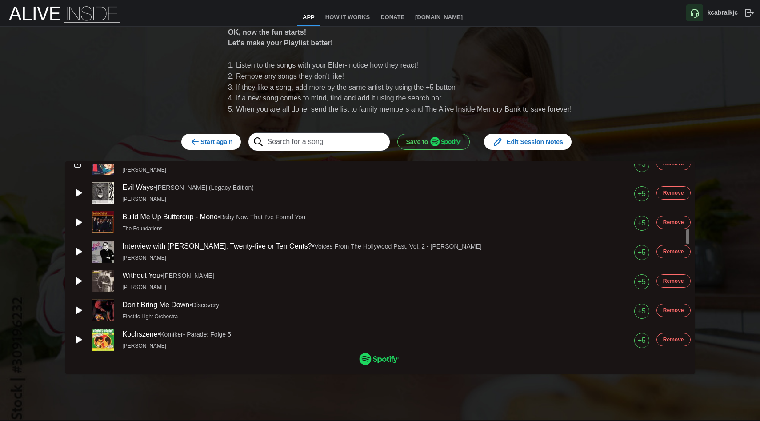
scroll to position [824, 0]
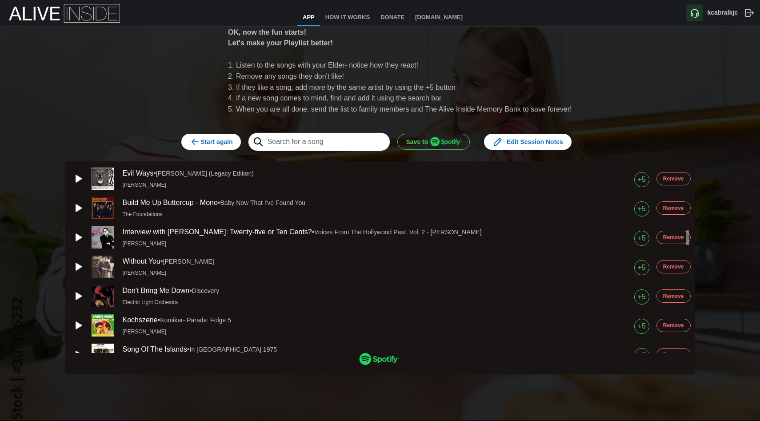
click at [666, 236] on span "Remove" at bounding box center [673, 237] width 21 height 12
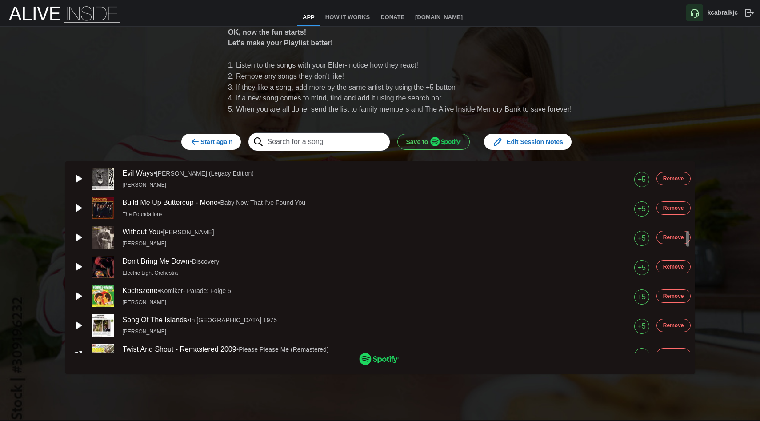
click at [666, 236] on span "Remove" at bounding box center [673, 237] width 21 height 12
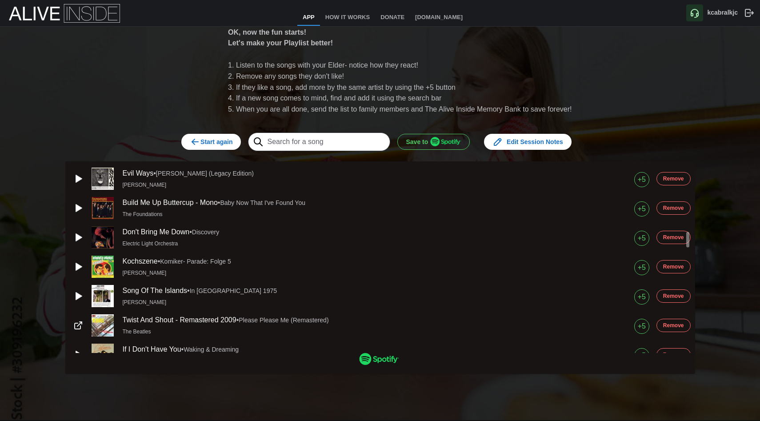
click at [666, 236] on span "Remove" at bounding box center [673, 237] width 21 height 12
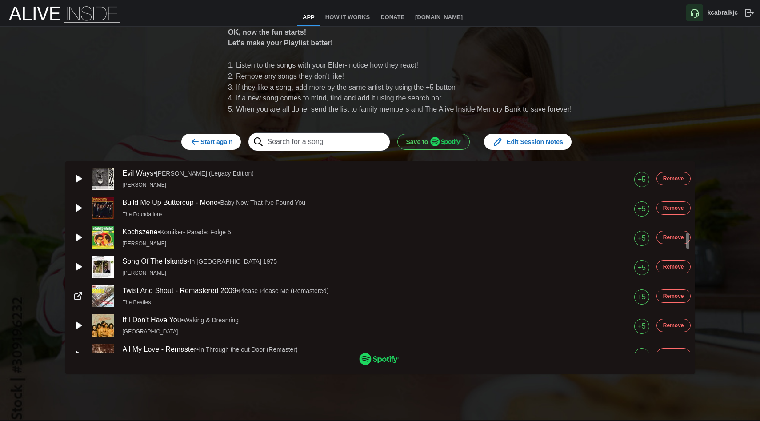
click at [666, 236] on span "Remove" at bounding box center [673, 237] width 21 height 12
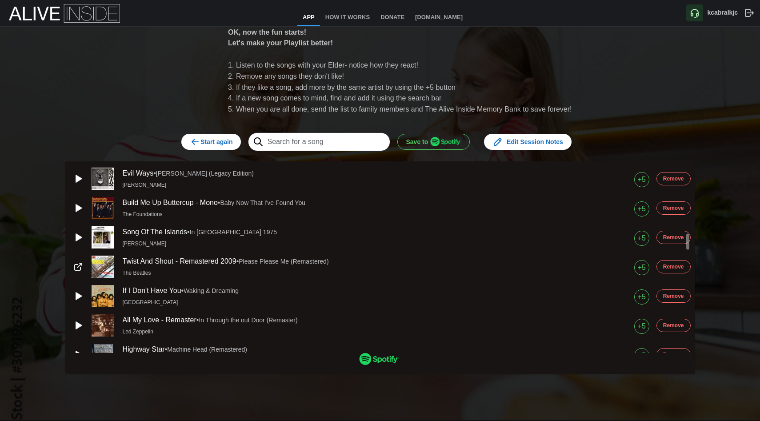
click at [666, 236] on span "Remove" at bounding box center [673, 237] width 21 height 12
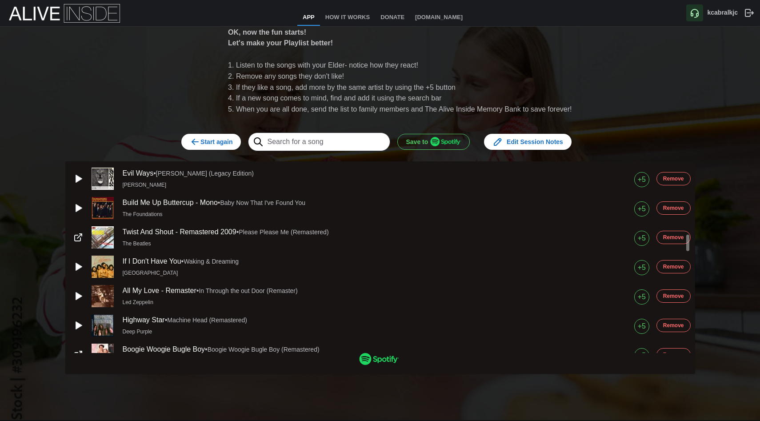
click at [666, 236] on span "Remove" at bounding box center [673, 237] width 21 height 12
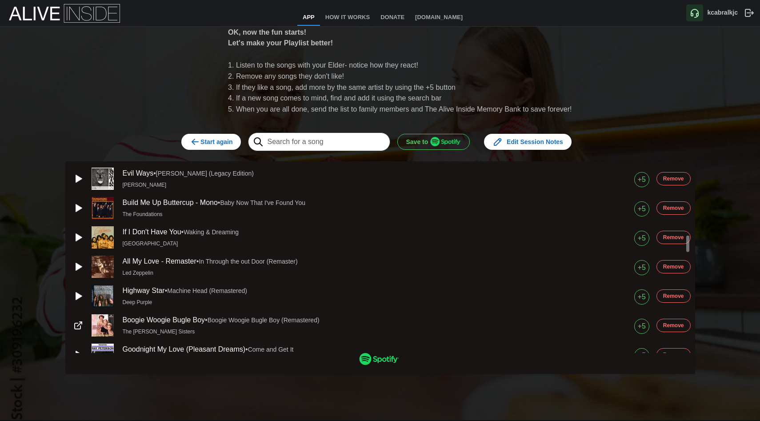
click at [666, 236] on span "Remove" at bounding box center [673, 237] width 21 height 12
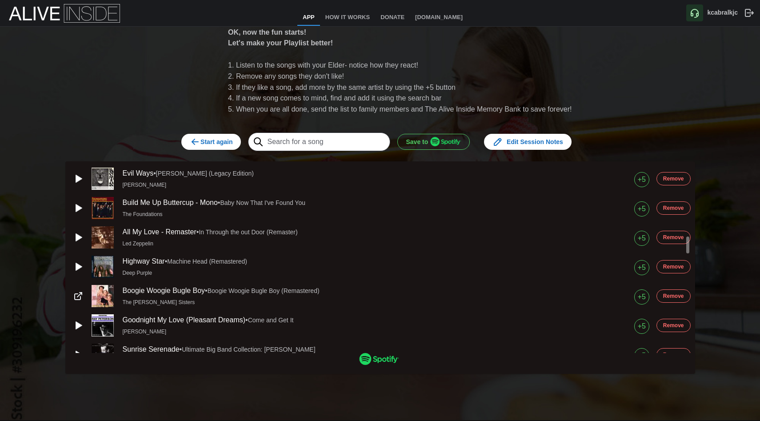
click at [666, 236] on span "Remove" at bounding box center [673, 237] width 21 height 12
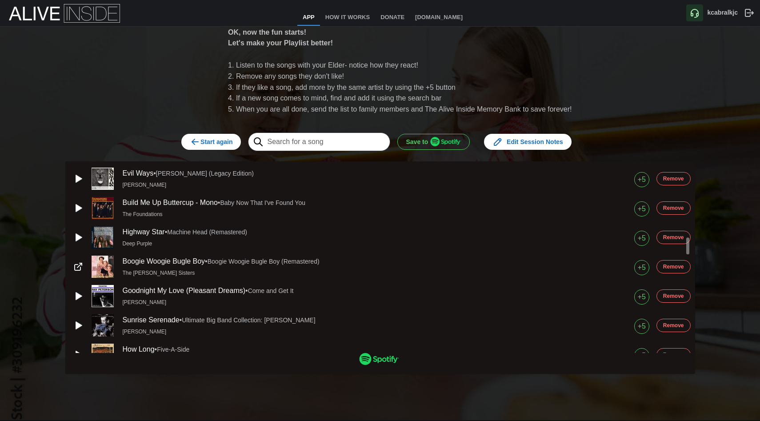
click at [670, 292] on span "Remove" at bounding box center [673, 296] width 21 height 12
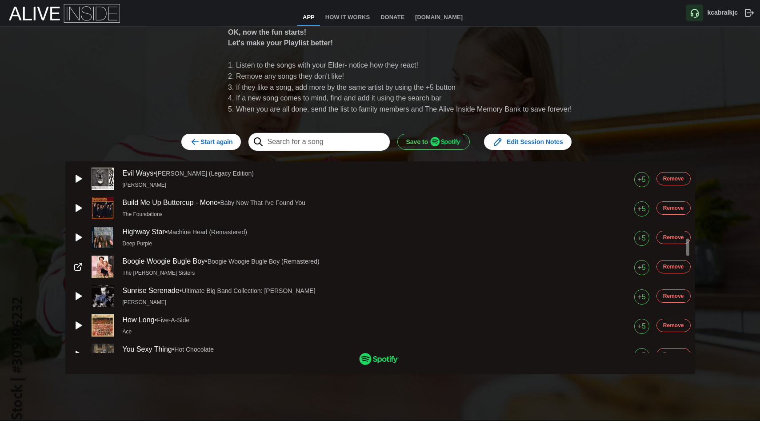
click at [670, 292] on span "Remove" at bounding box center [673, 296] width 21 height 12
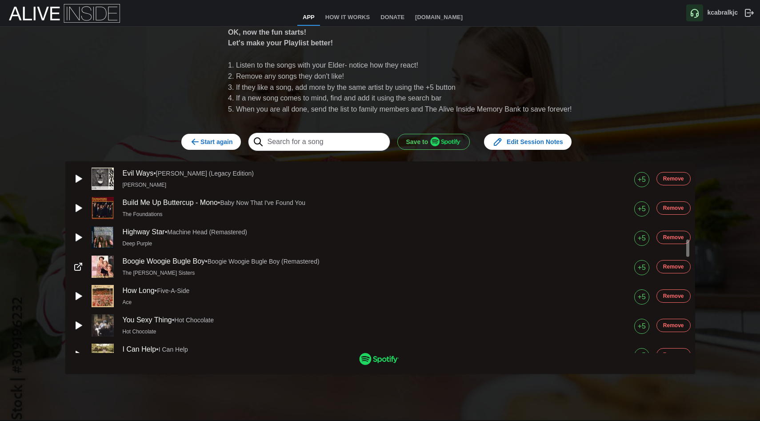
click at [670, 292] on span "Remove" at bounding box center [673, 296] width 21 height 12
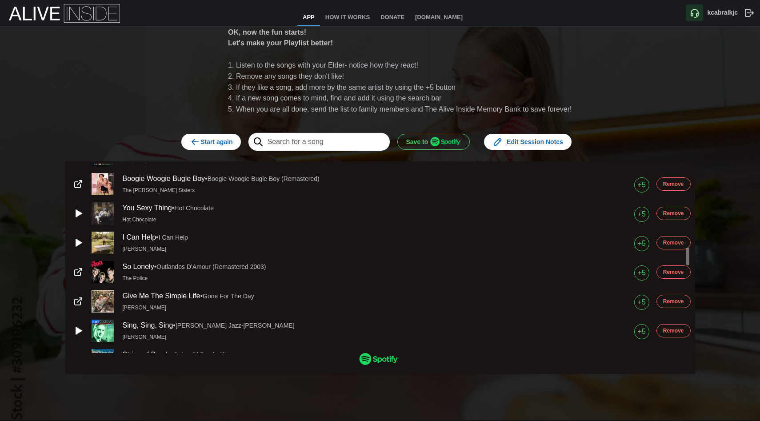
scroll to position [909, 0]
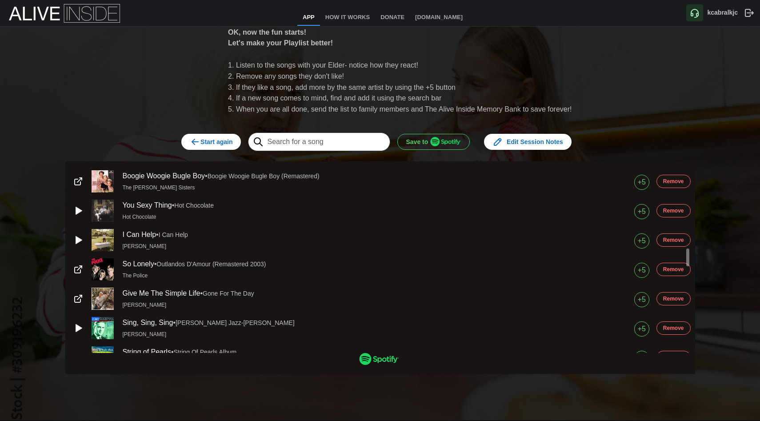
click at [675, 237] on span "Remove" at bounding box center [673, 240] width 21 height 12
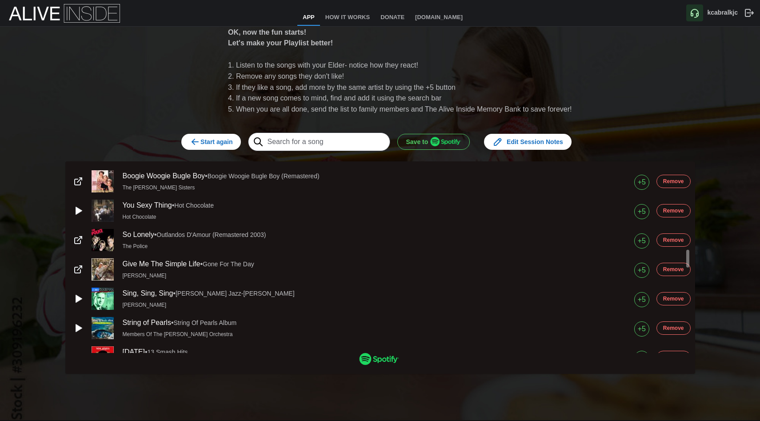
scroll to position [917, 0]
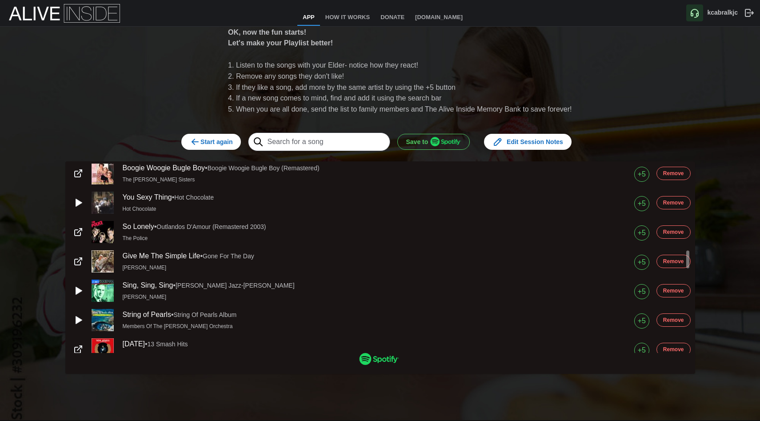
click at [678, 231] on span "Remove" at bounding box center [673, 232] width 21 height 12
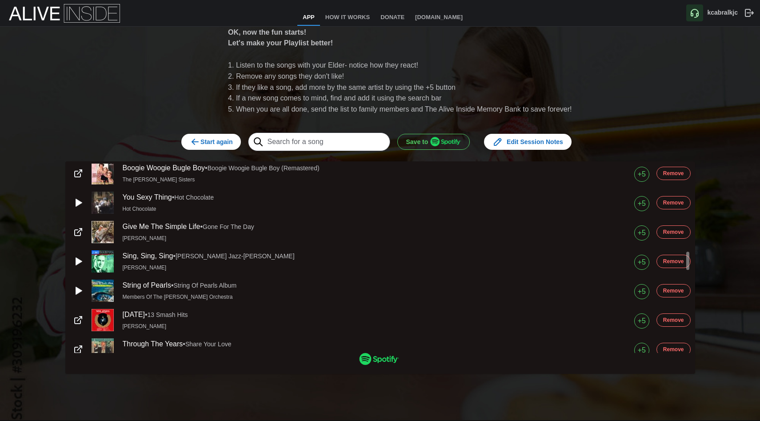
click at [678, 231] on span "Remove" at bounding box center [673, 232] width 21 height 12
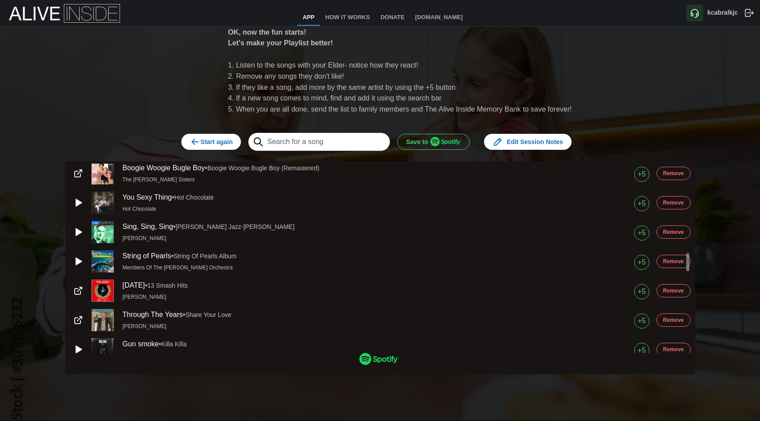
click at [676, 259] on span "Remove" at bounding box center [673, 261] width 21 height 12
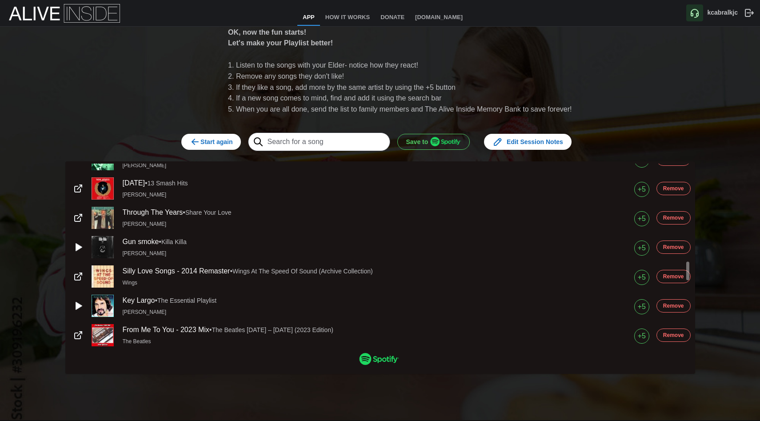
scroll to position [991, 0]
click at [673, 244] on span "Remove" at bounding box center [673, 246] width 21 height 12
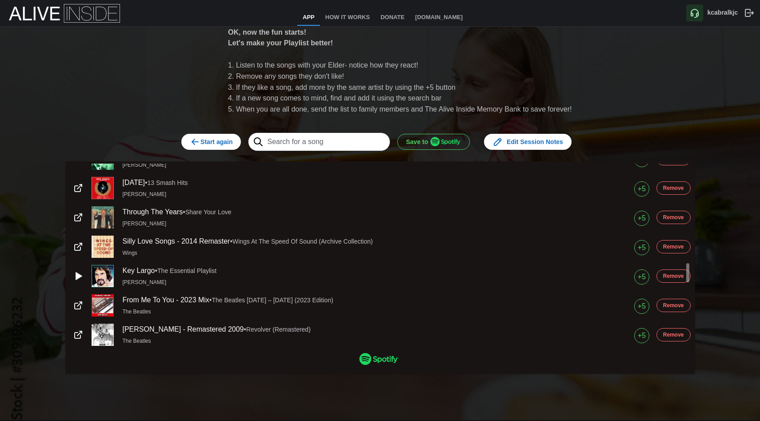
click at [673, 244] on span "Remove" at bounding box center [673, 246] width 21 height 12
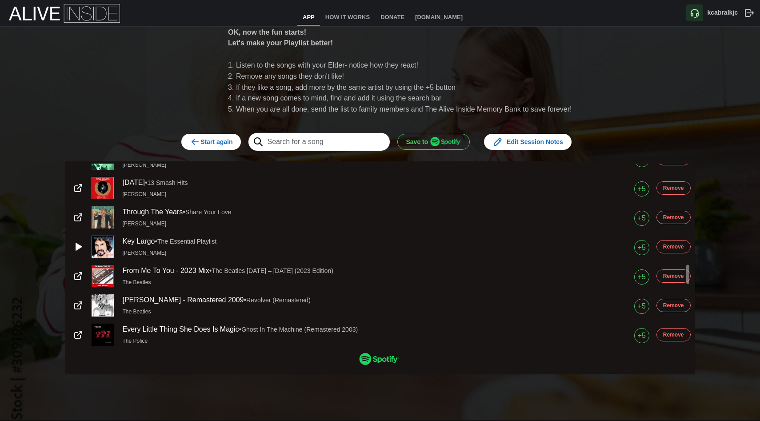
click at [673, 244] on span "Remove" at bounding box center [673, 246] width 21 height 12
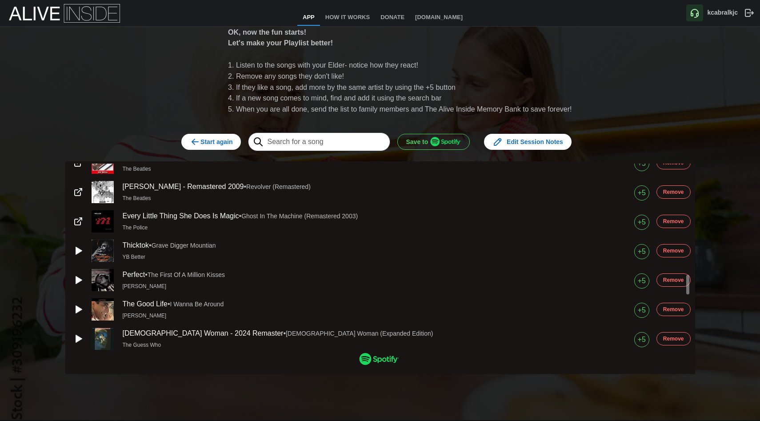
scroll to position [1077, 0]
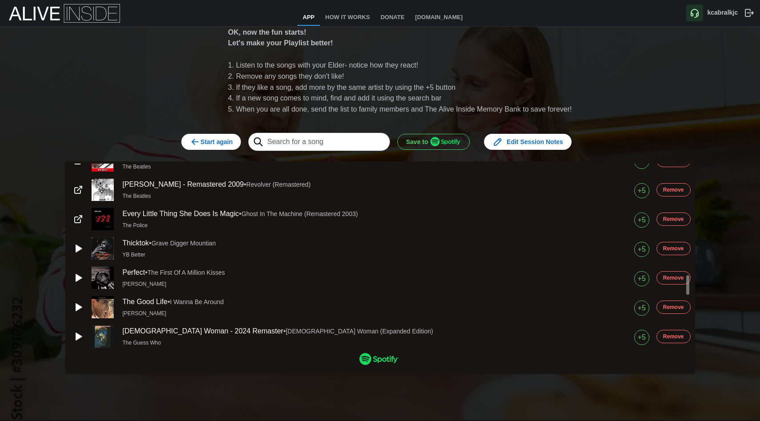
click at [670, 218] on span "Remove" at bounding box center [673, 219] width 21 height 12
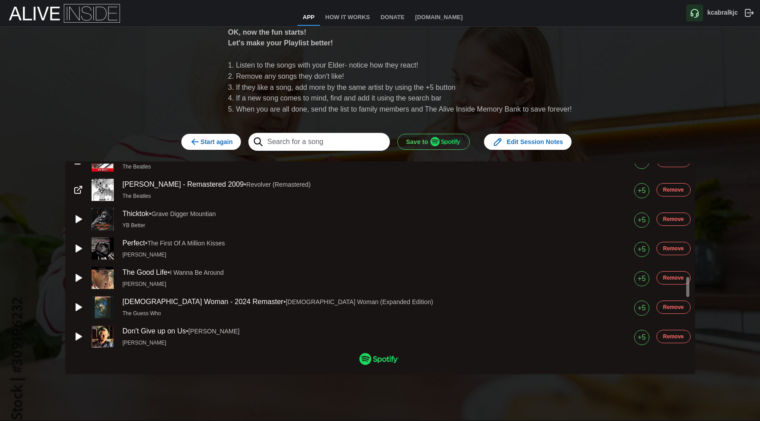
click at [670, 218] on span "Remove" at bounding box center [673, 219] width 21 height 12
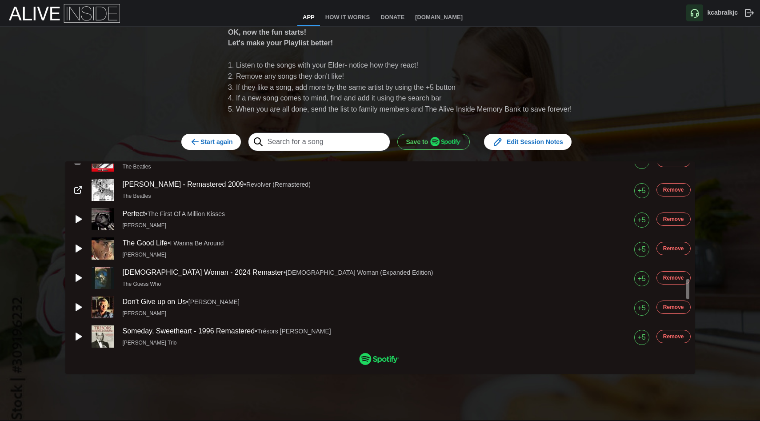
click at [670, 218] on span "Remove" at bounding box center [673, 219] width 21 height 12
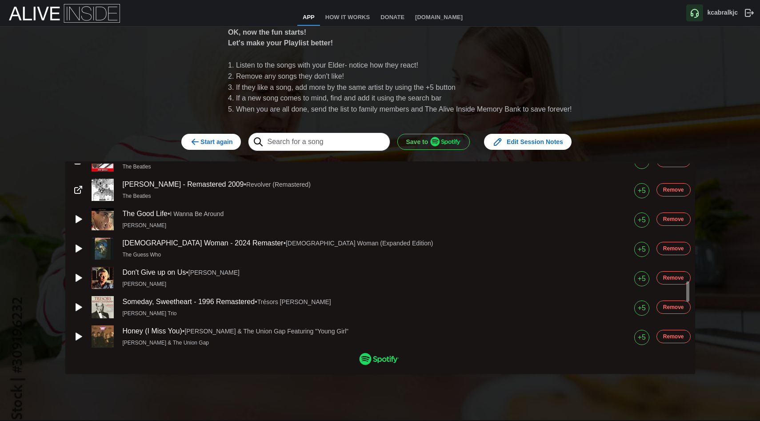
scroll to position [1083, 0]
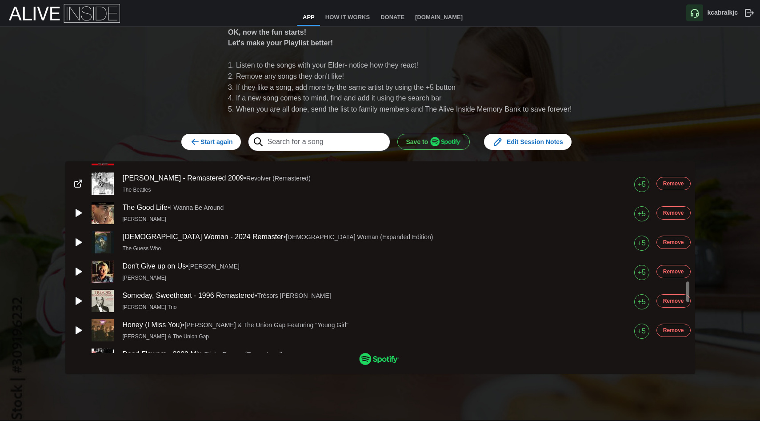
click at [666, 270] on span "Remove" at bounding box center [673, 271] width 21 height 12
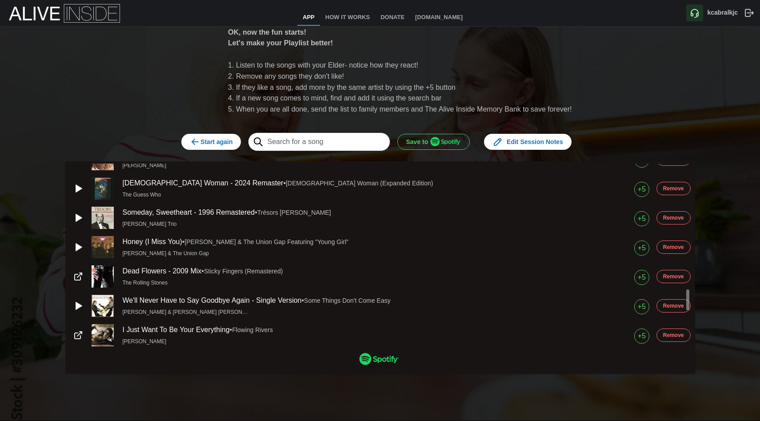
scroll to position [1138, 0]
click at [673, 215] on span "Remove" at bounding box center [673, 217] width 21 height 12
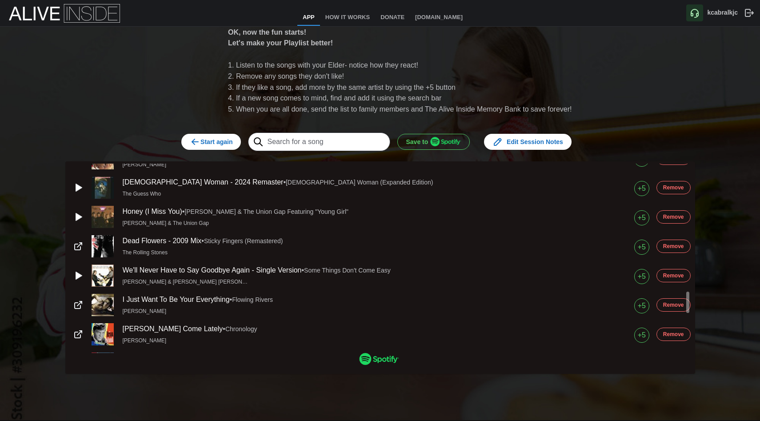
click at [673, 215] on span "Remove" at bounding box center [673, 217] width 21 height 12
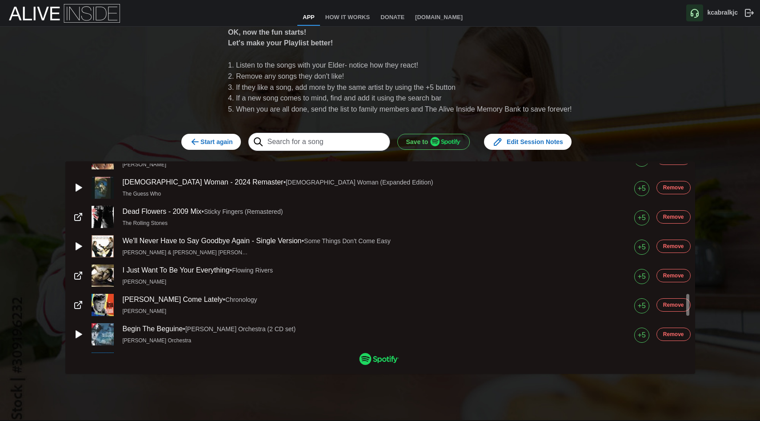
click at [670, 247] on span "Remove" at bounding box center [673, 246] width 21 height 12
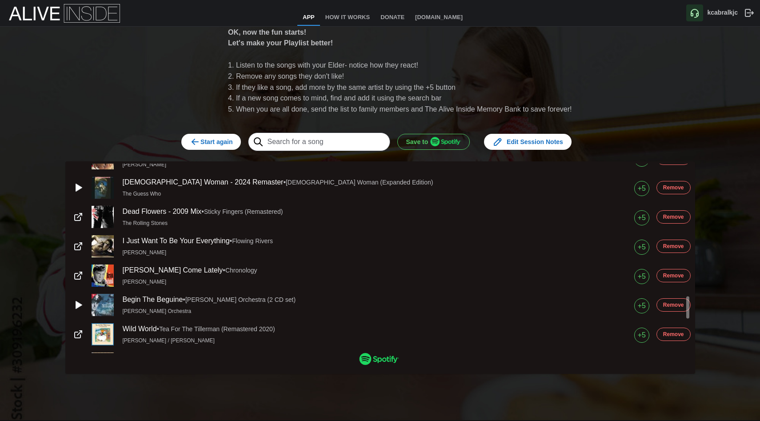
click at [671, 274] on span "Remove" at bounding box center [673, 275] width 21 height 12
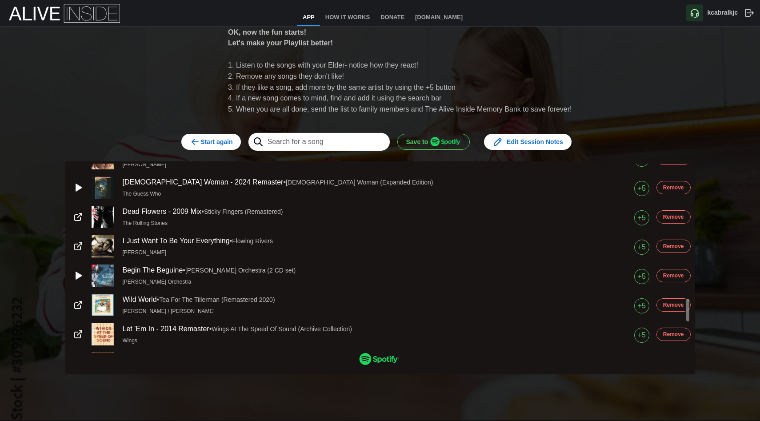
click at [676, 308] on span "Remove" at bounding box center [673, 305] width 21 height 12
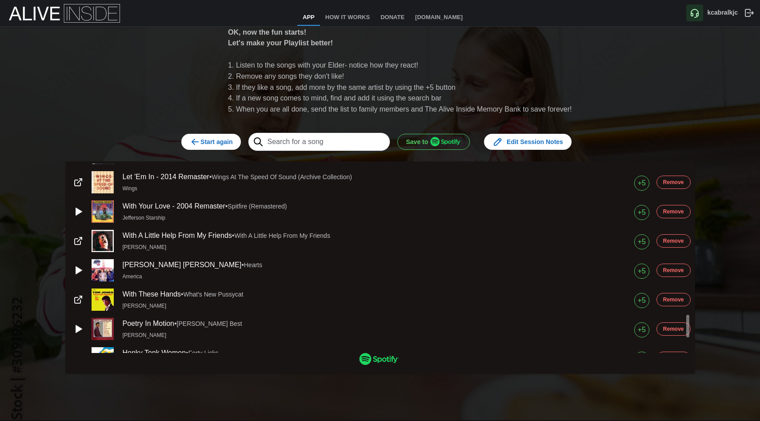
scroll to position [1263, 0]
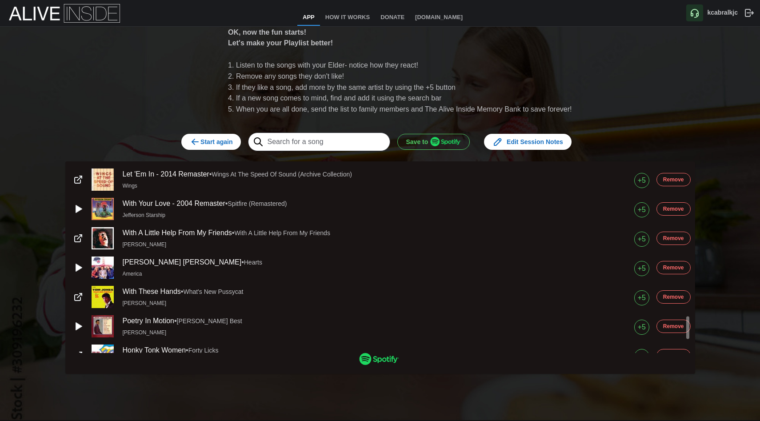
click at [667, 176] on span "Remove" at bounding box center [673, 179] width 21 height 12
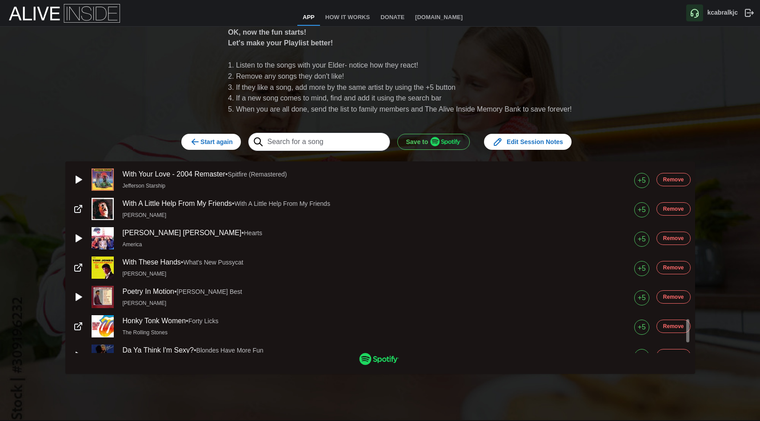
click at [667, 176] on span "Remove" at bounding box center [673, 179] width 21 height 12
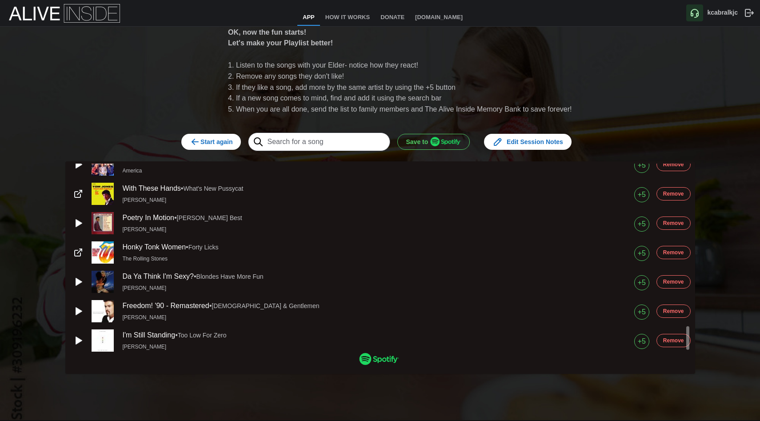
scroll to position [1313, 0]
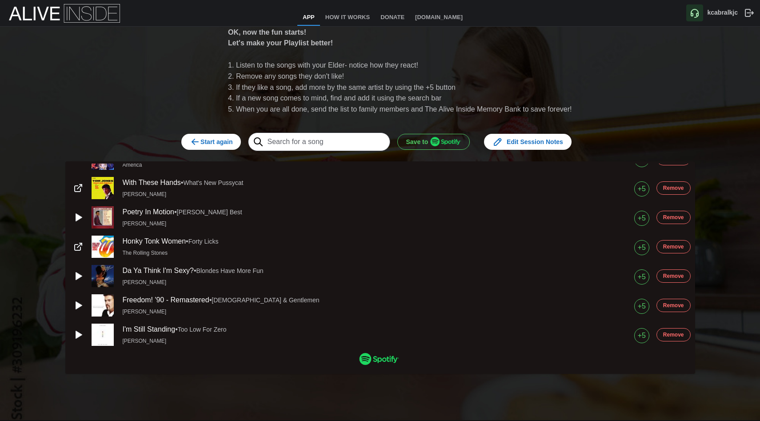
click at [428, 138] on span "Save to" at bounding box center [434, 141] width 56 height 15
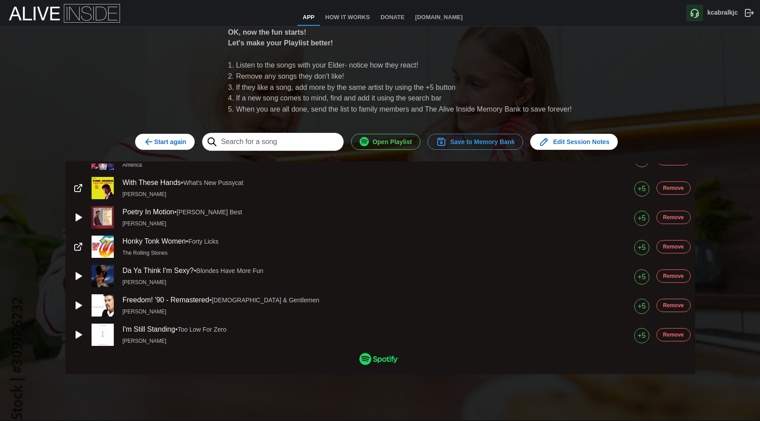
click at [381, 139] on span "Open Playlist" at bounding box center [385, 141] width 52 height 15
